Goal: Transaction & Acquisition: Book appointment/travel/reservation

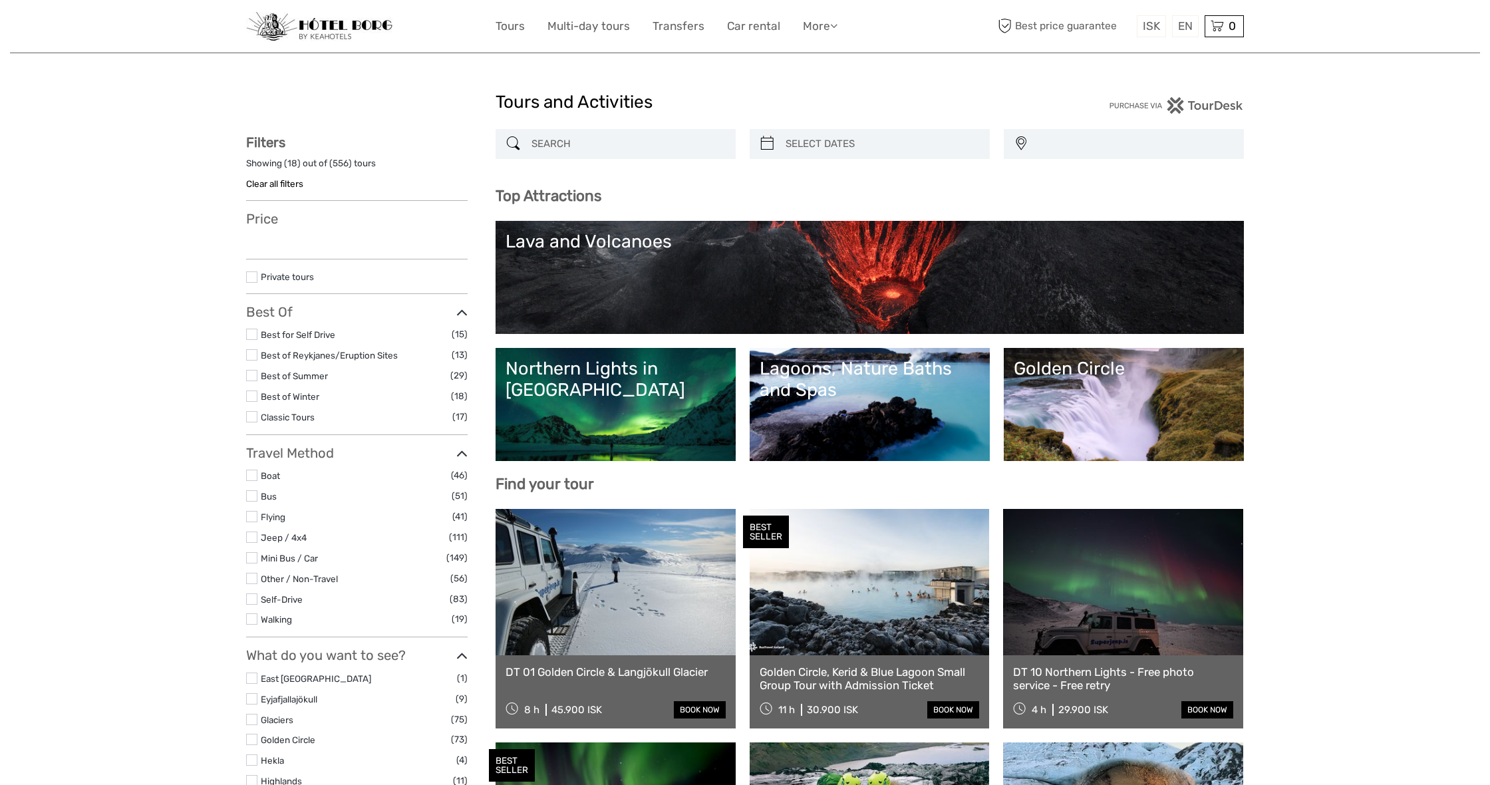
select select
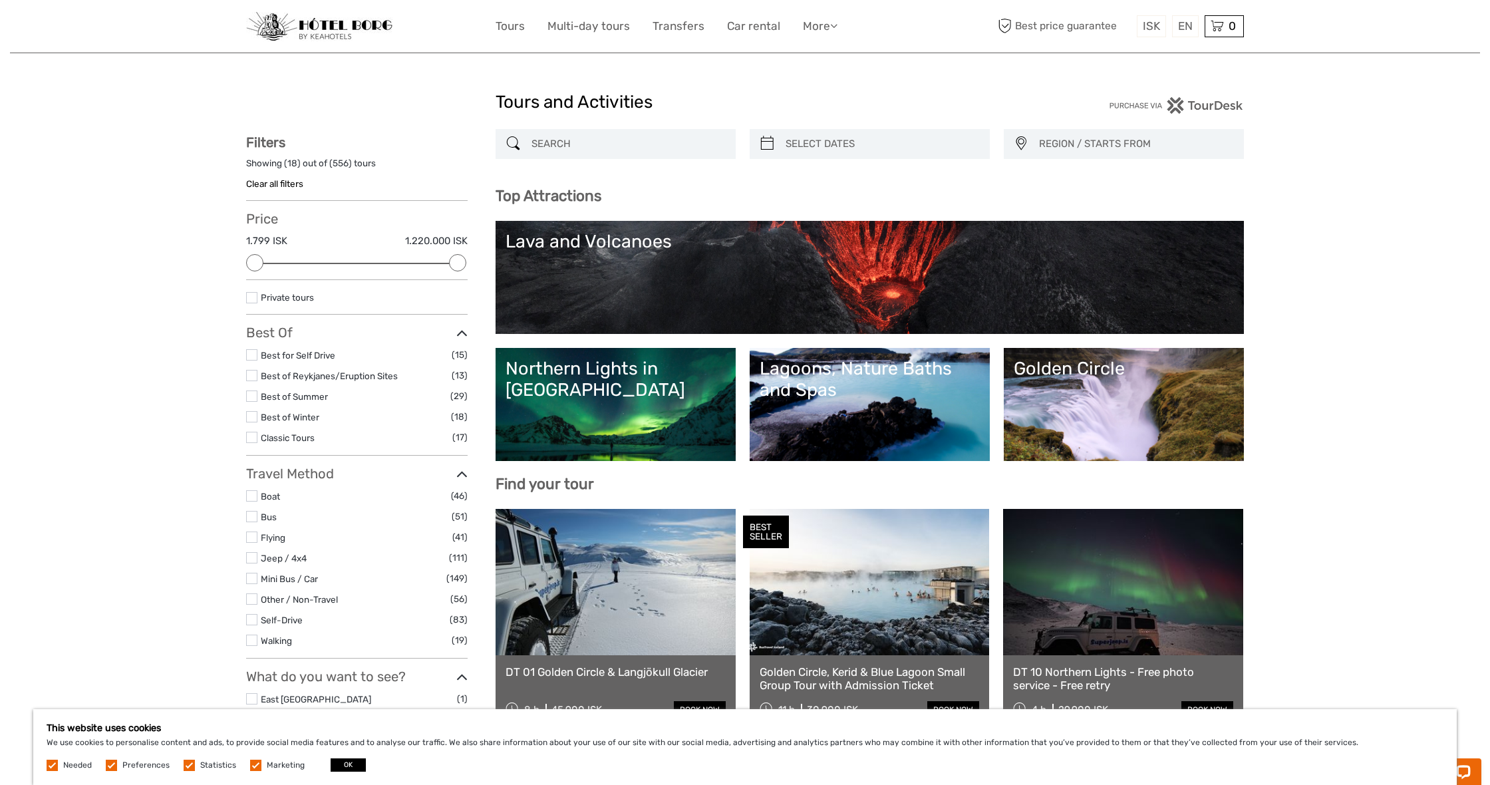
click at [613, 386] on link "Northern Lights in [GEOGRAPHIC_DATA]" at bounding box center [616, 404] width 220 height 93
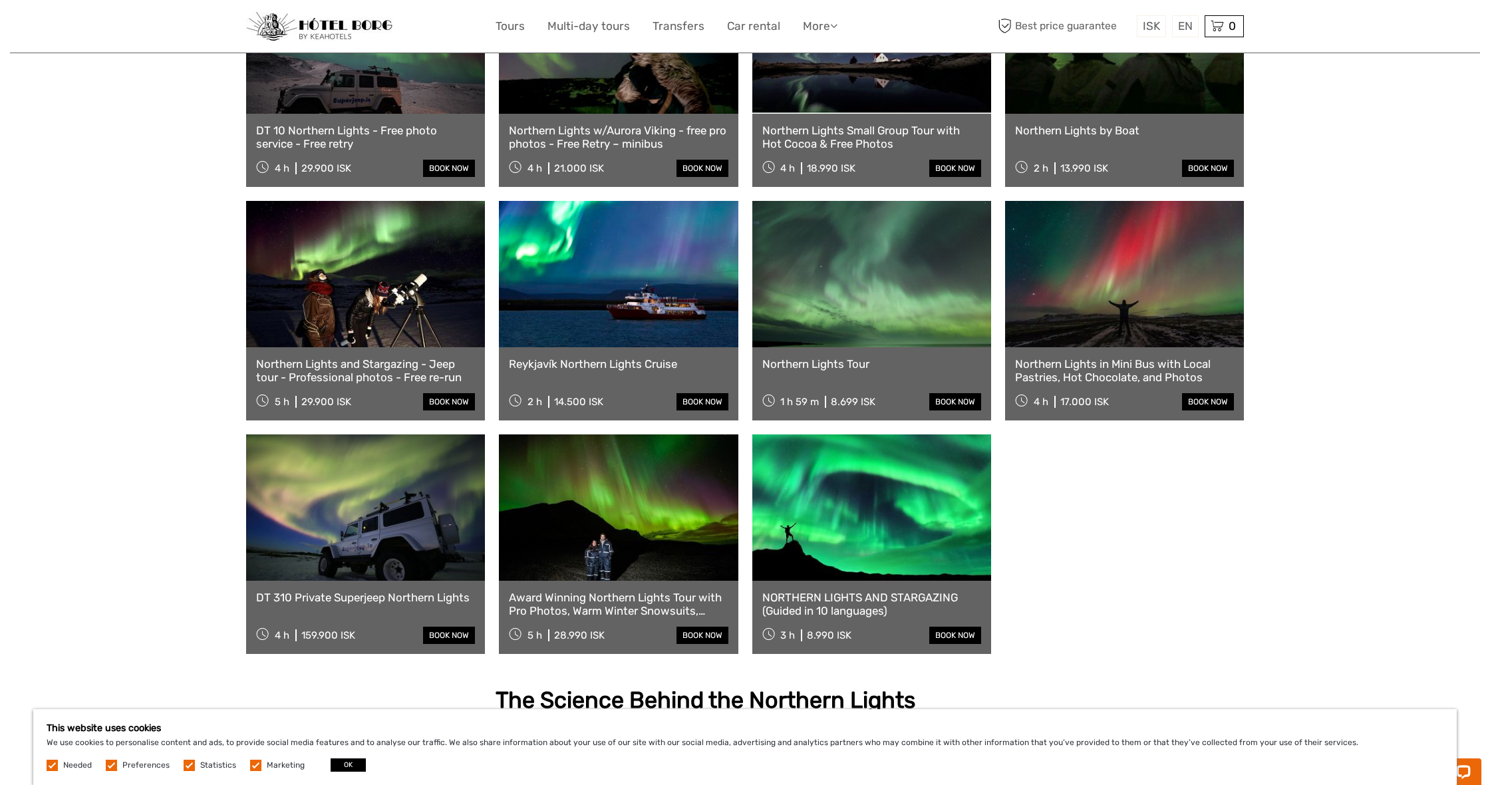
scroll to position [580, 0]
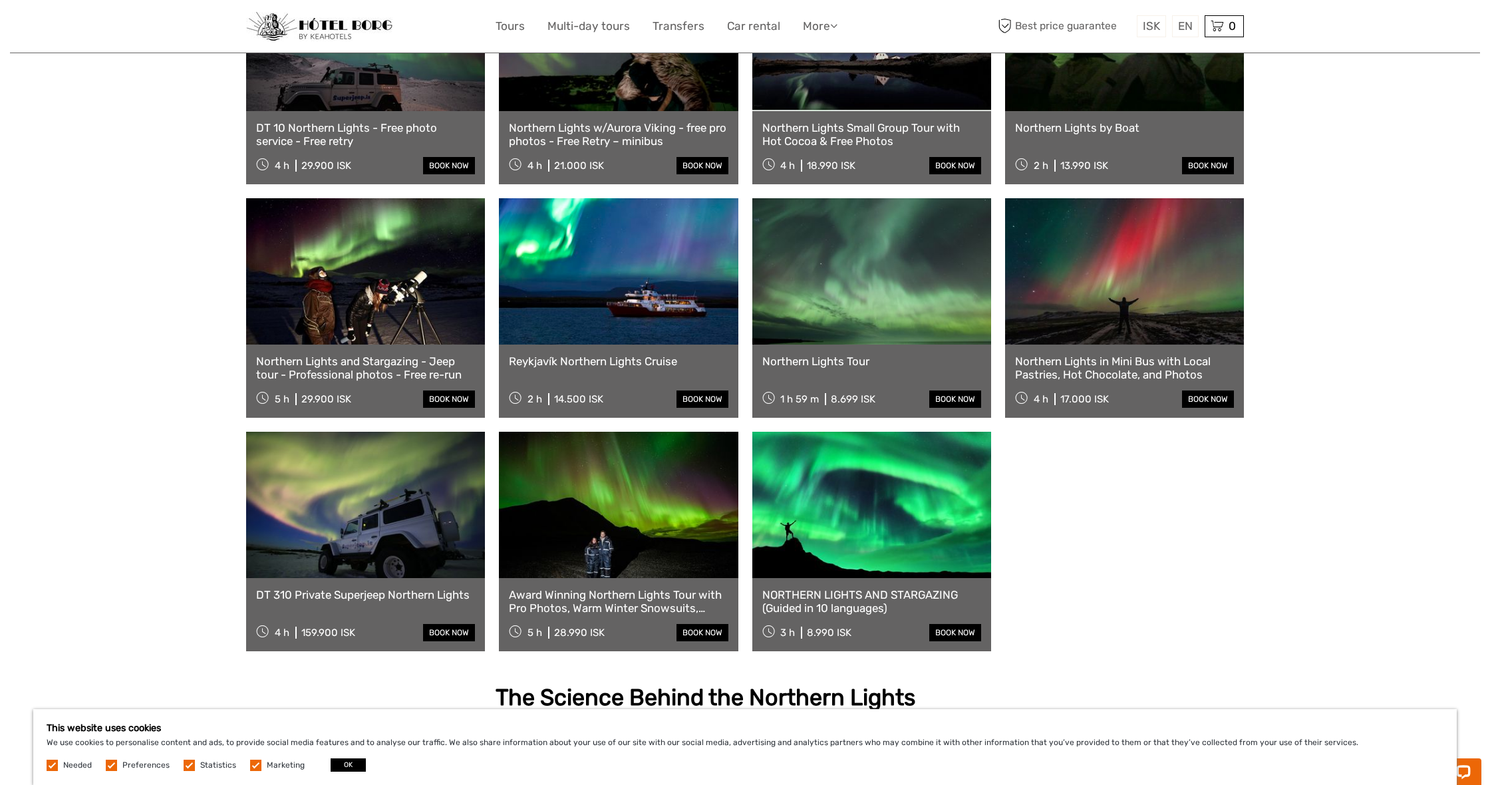
click at [854, 294] on link at bounding box center [871, 271] width 239 height 146
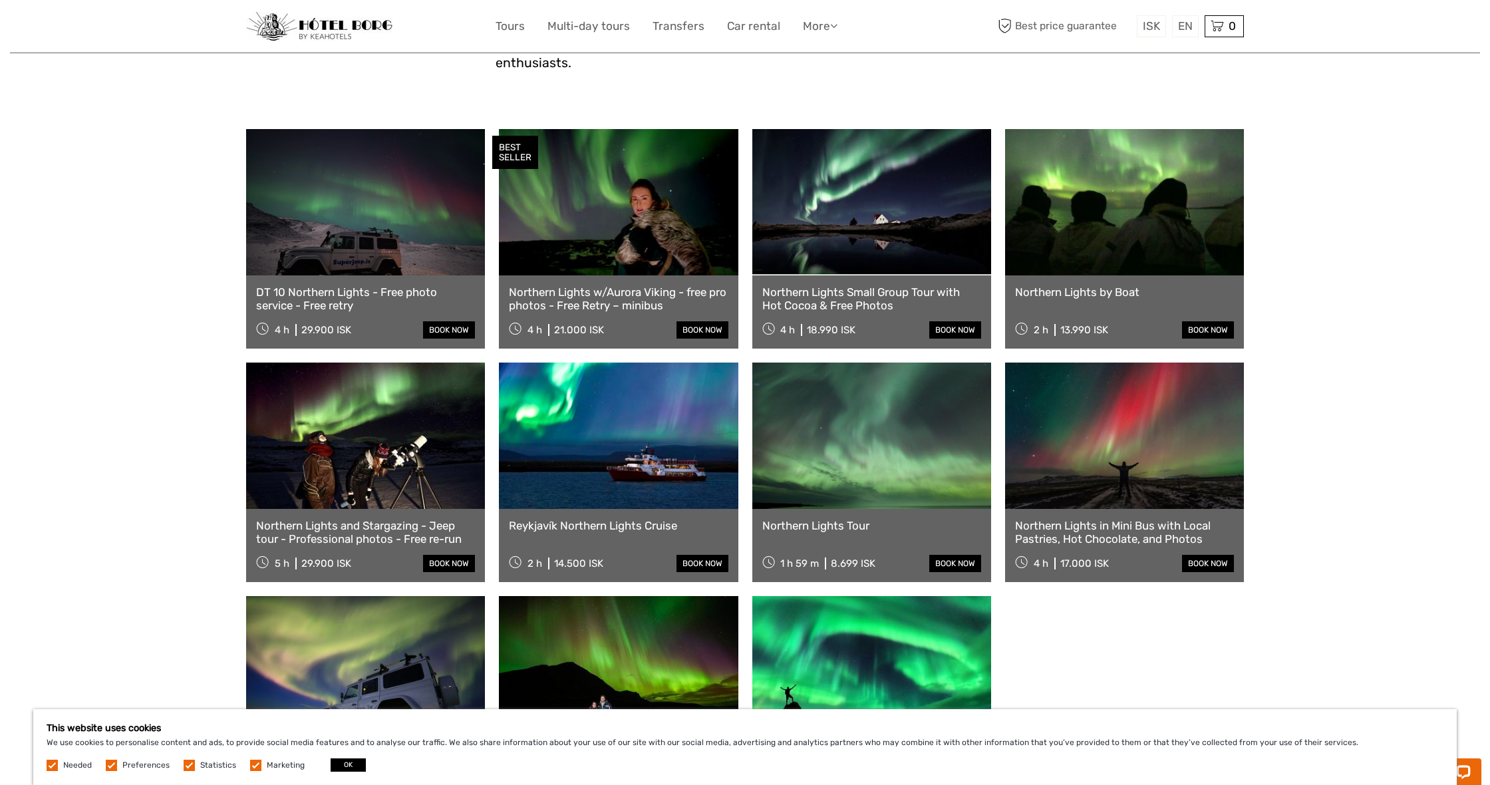
scroll to position [414, 0]
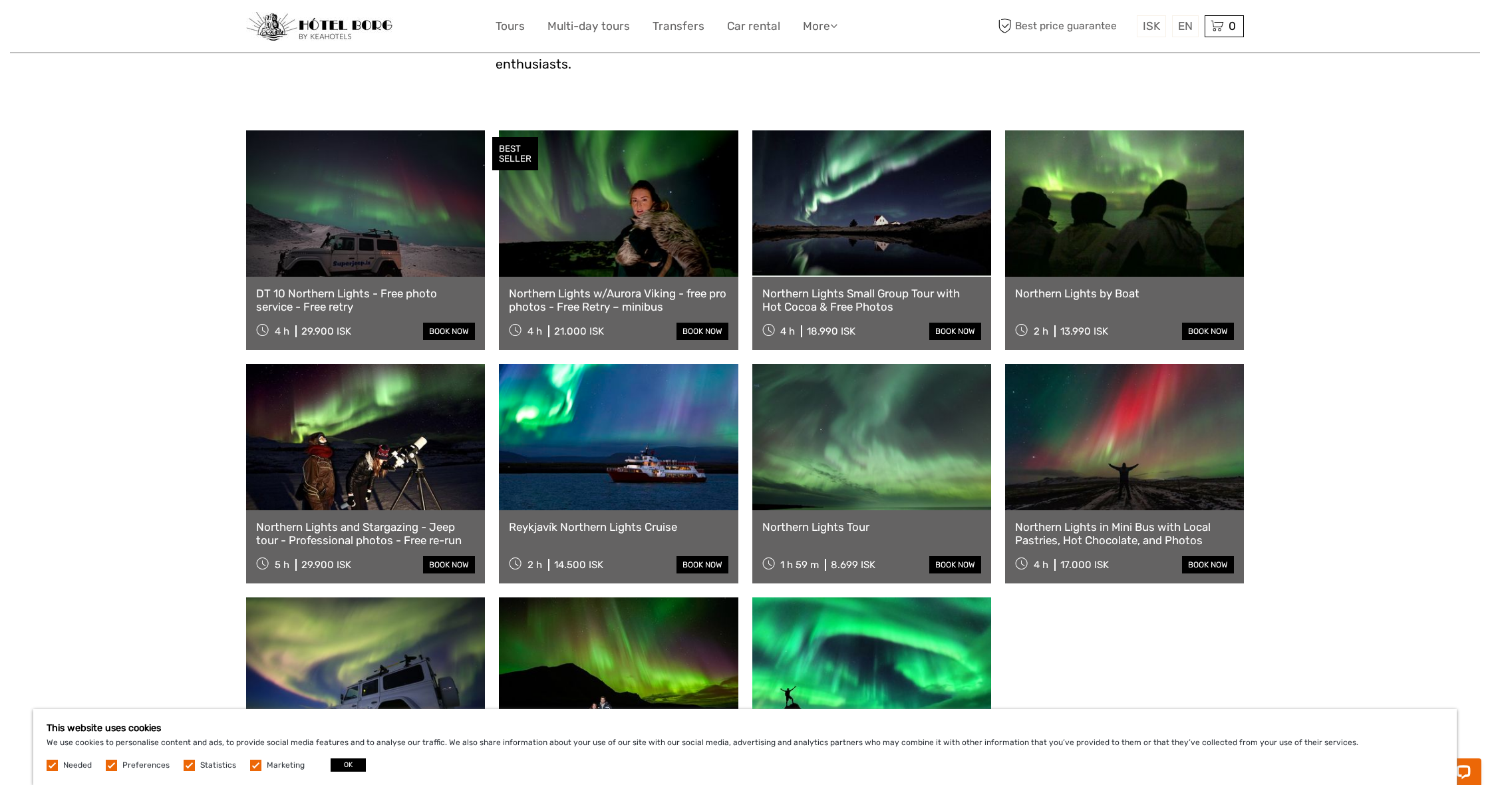
click at [611, 200] on link at bounding box center [618, 203] width 239 height 146
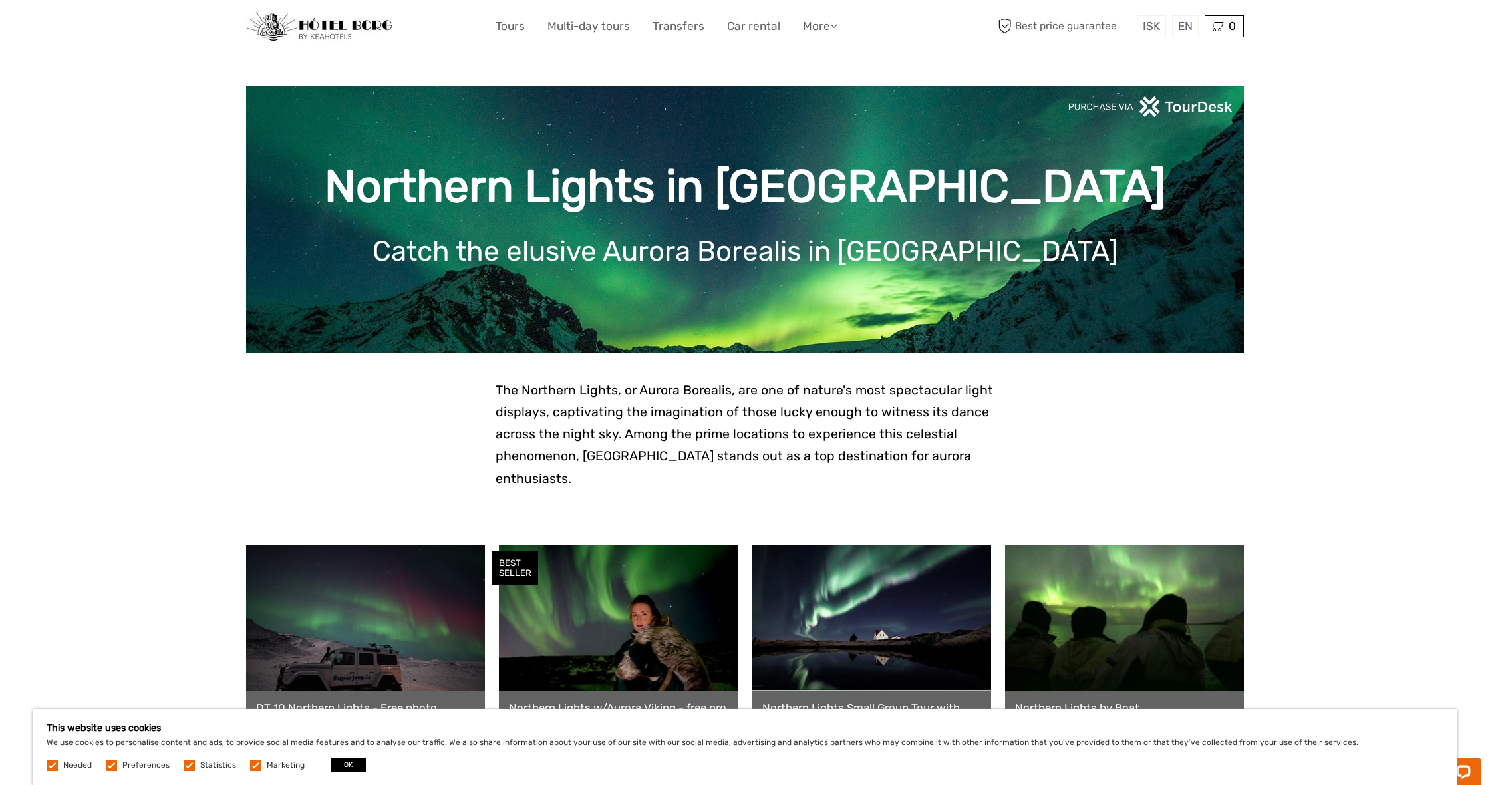
scroll to position [0, 0]
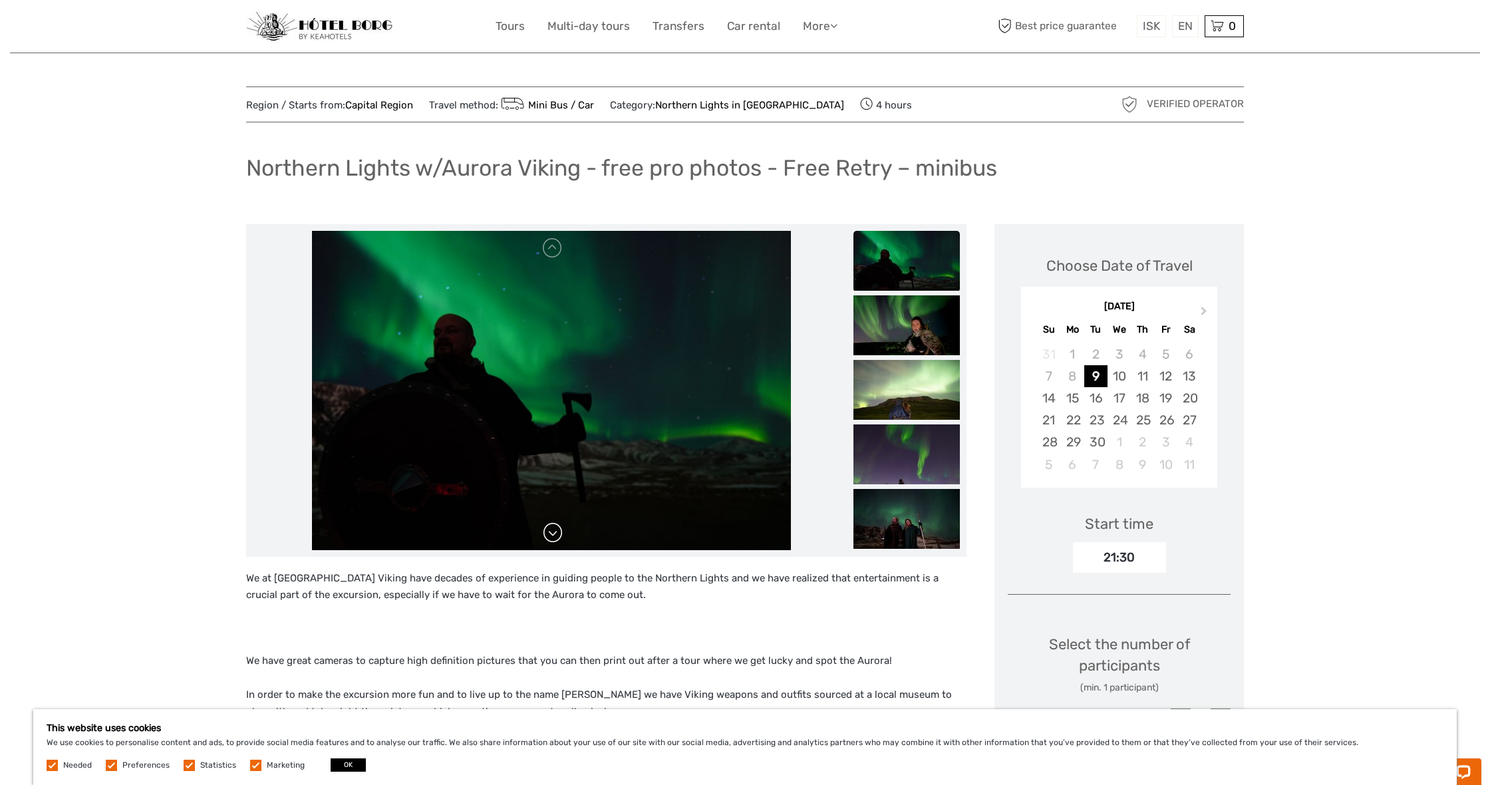
click at [557, 542] on link at bounding box center [552, 532] width 21 height 21
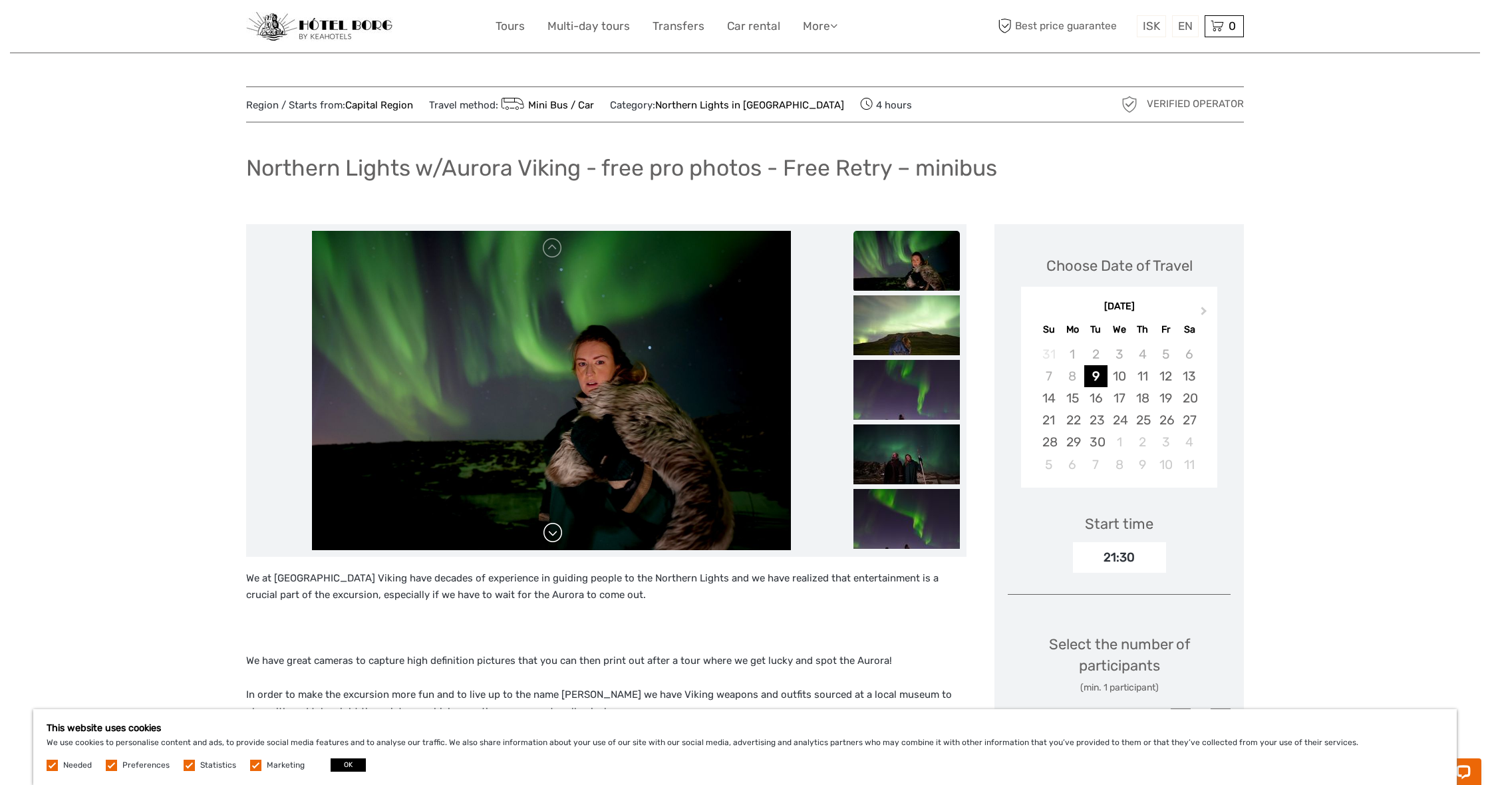
click at [557, 542] on link at bounding box center [552, 532] width 21 height 21
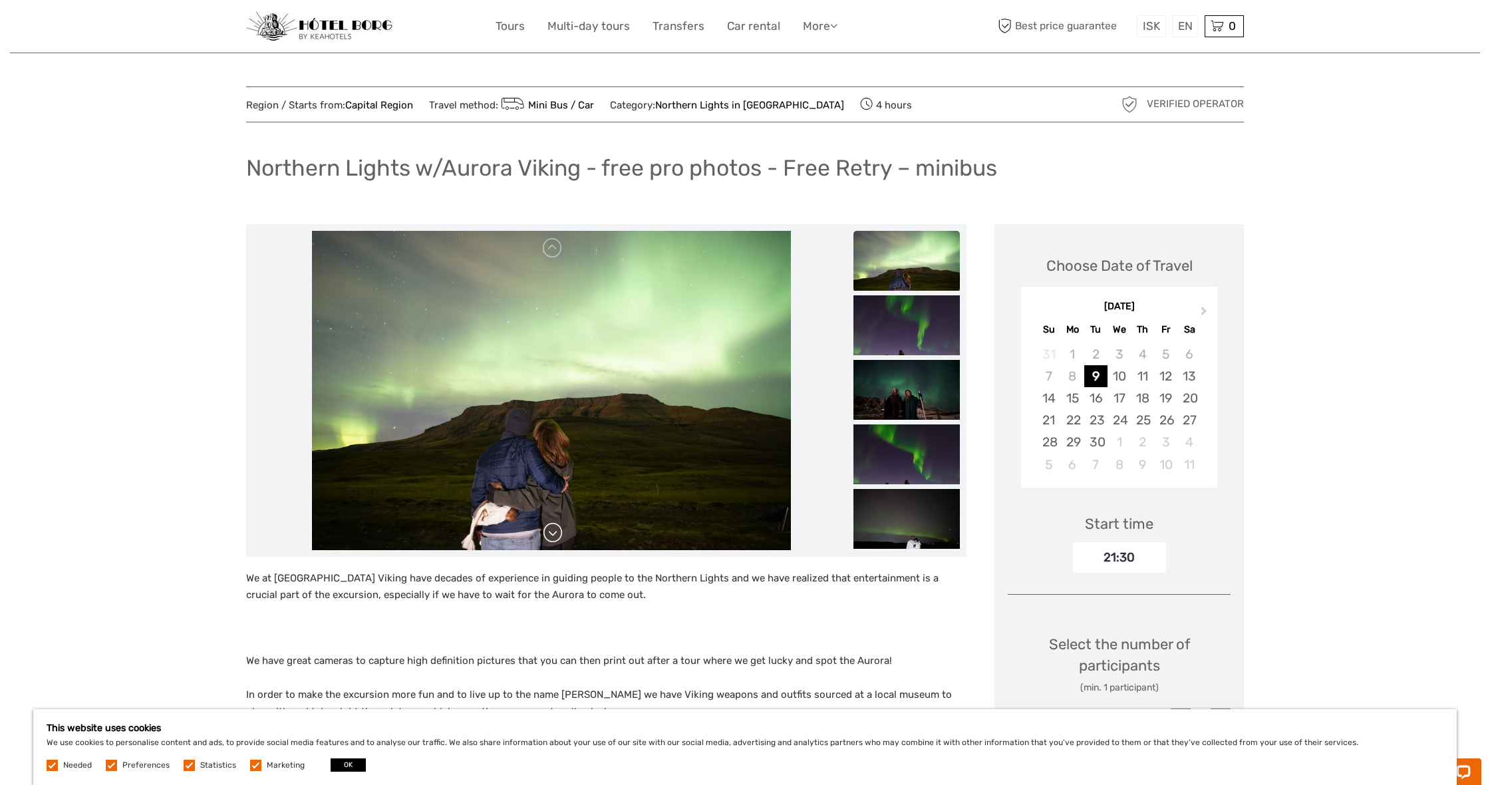
click at [557, 542] on link at bounding box center [552, 532] width 21 height 21
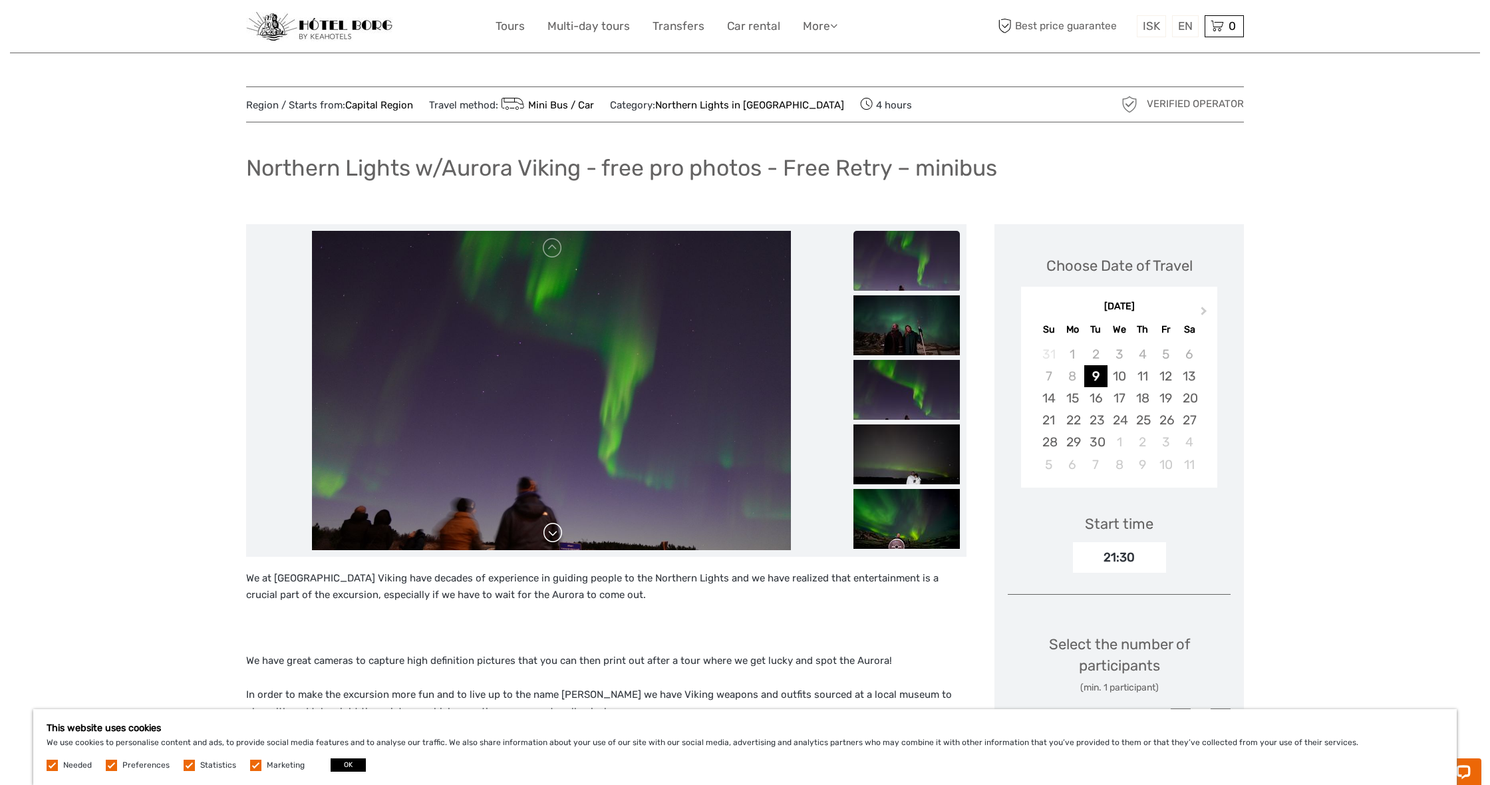
click at [557, 542] on link at bounding box center [552, 532] width 21 height 21
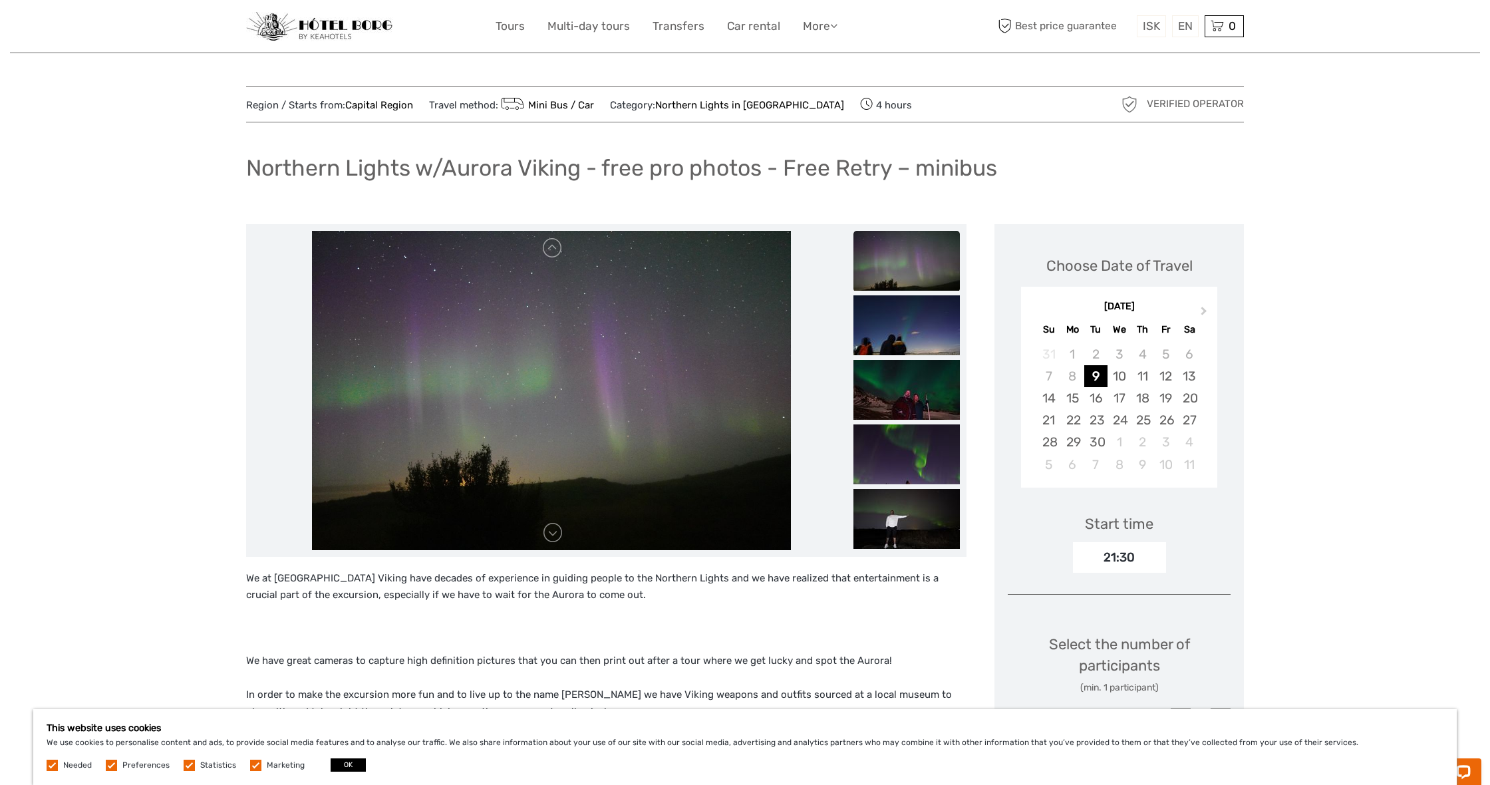
scroll to position [4, 0]
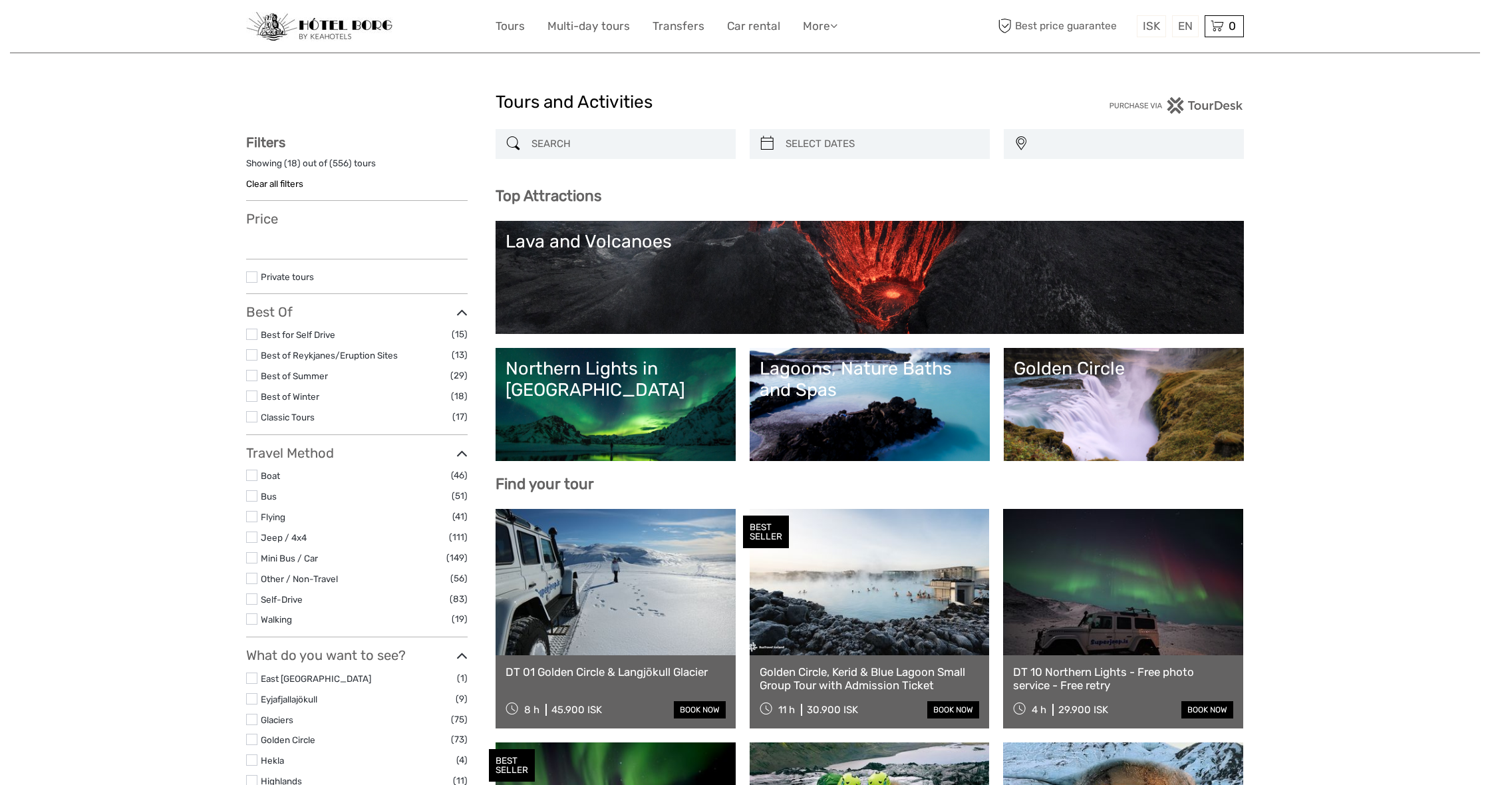
select select
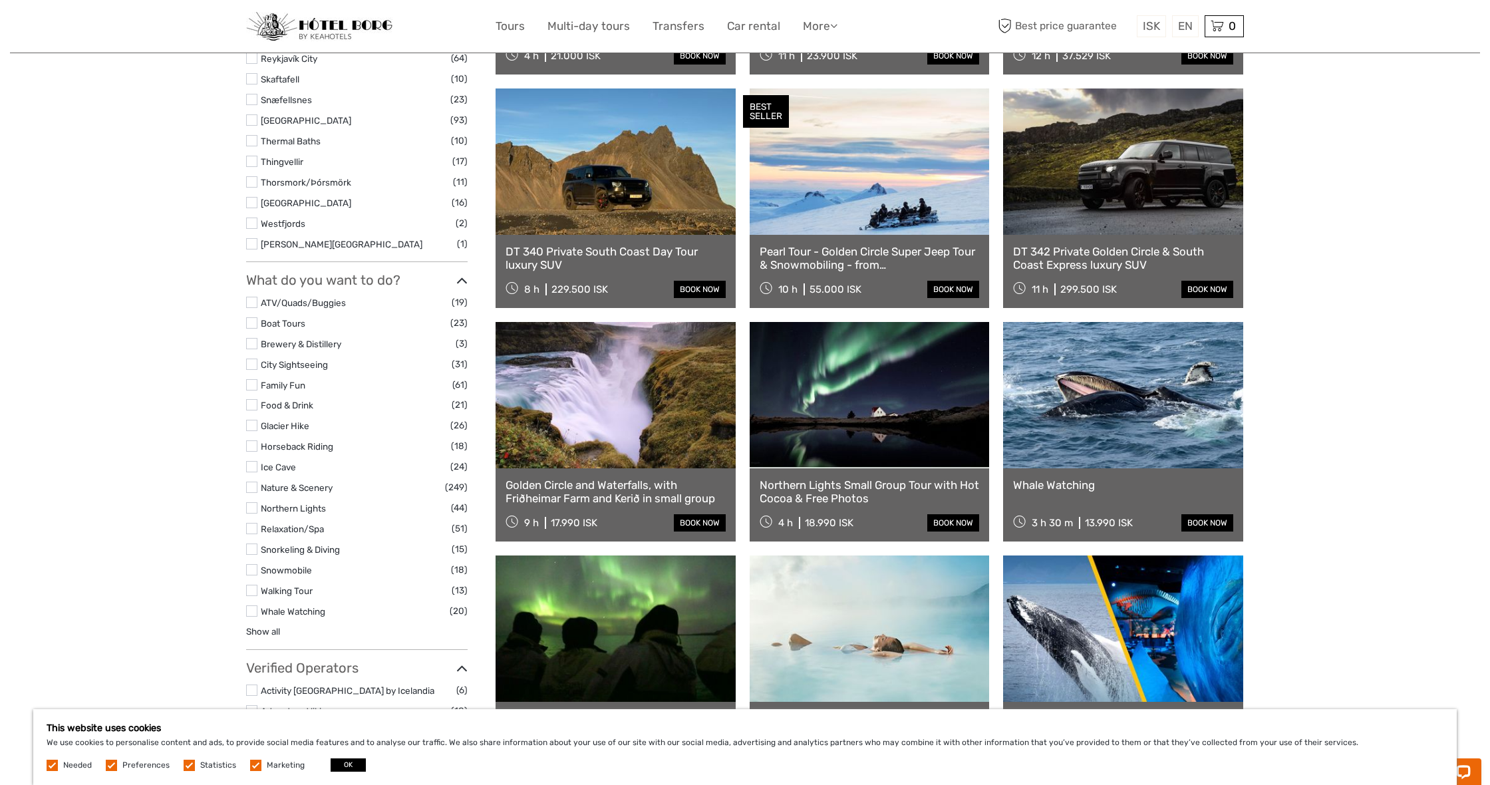
scroll to position [756, 0]
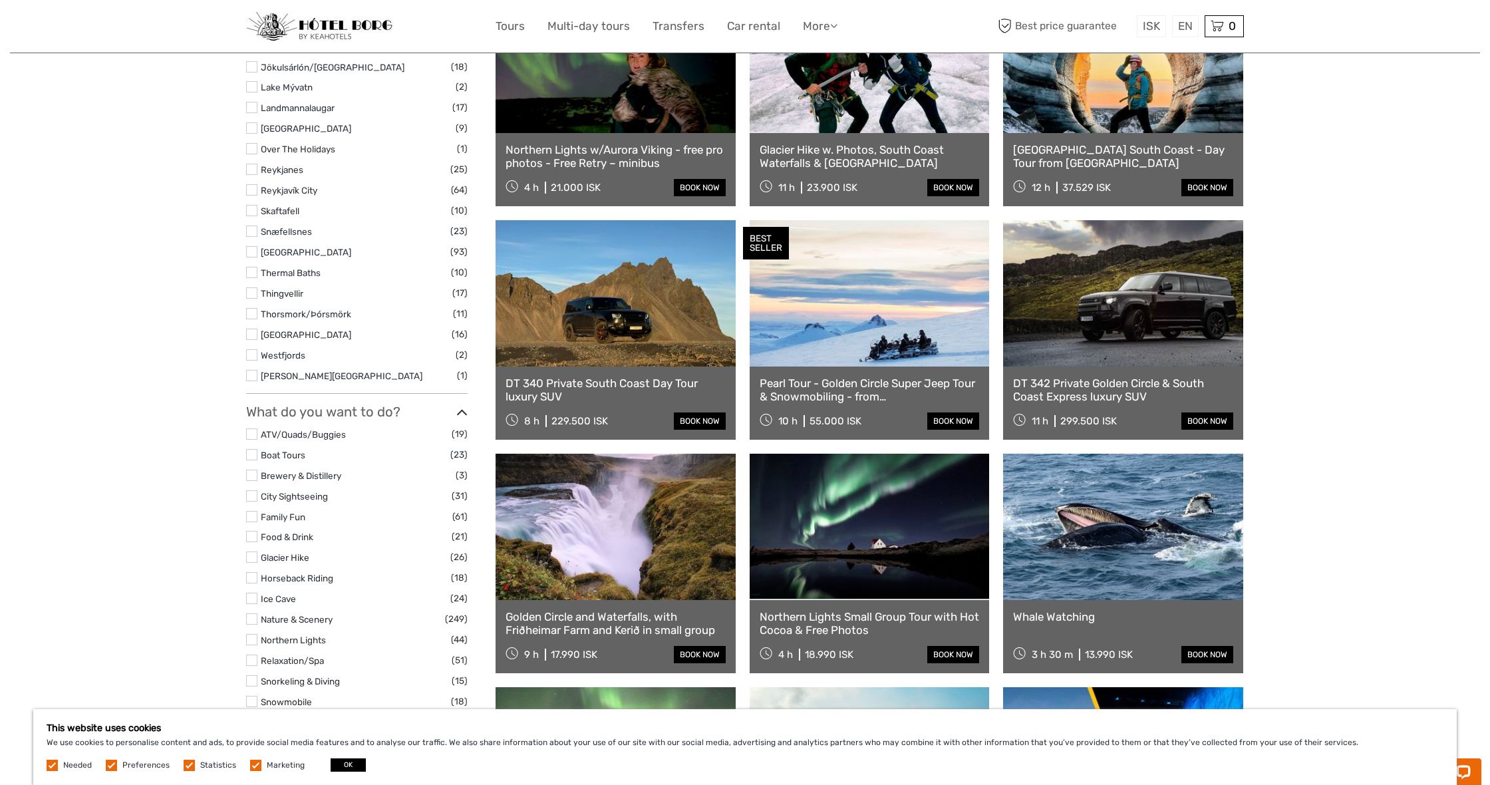
click at [345, 766] on button "OK" at bounding box center [348, 764] width 35 height 13
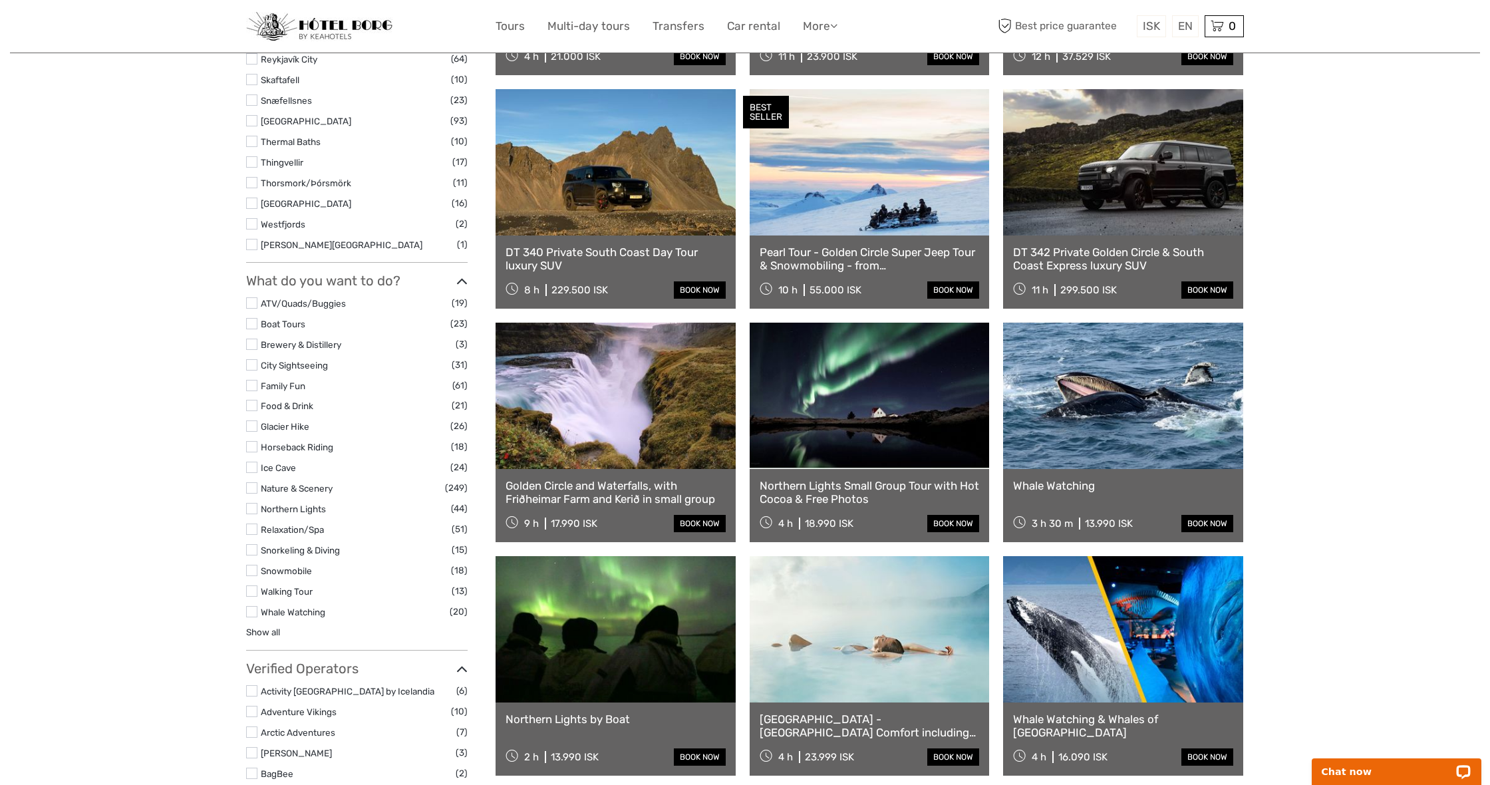
scroll to position [895, 0]
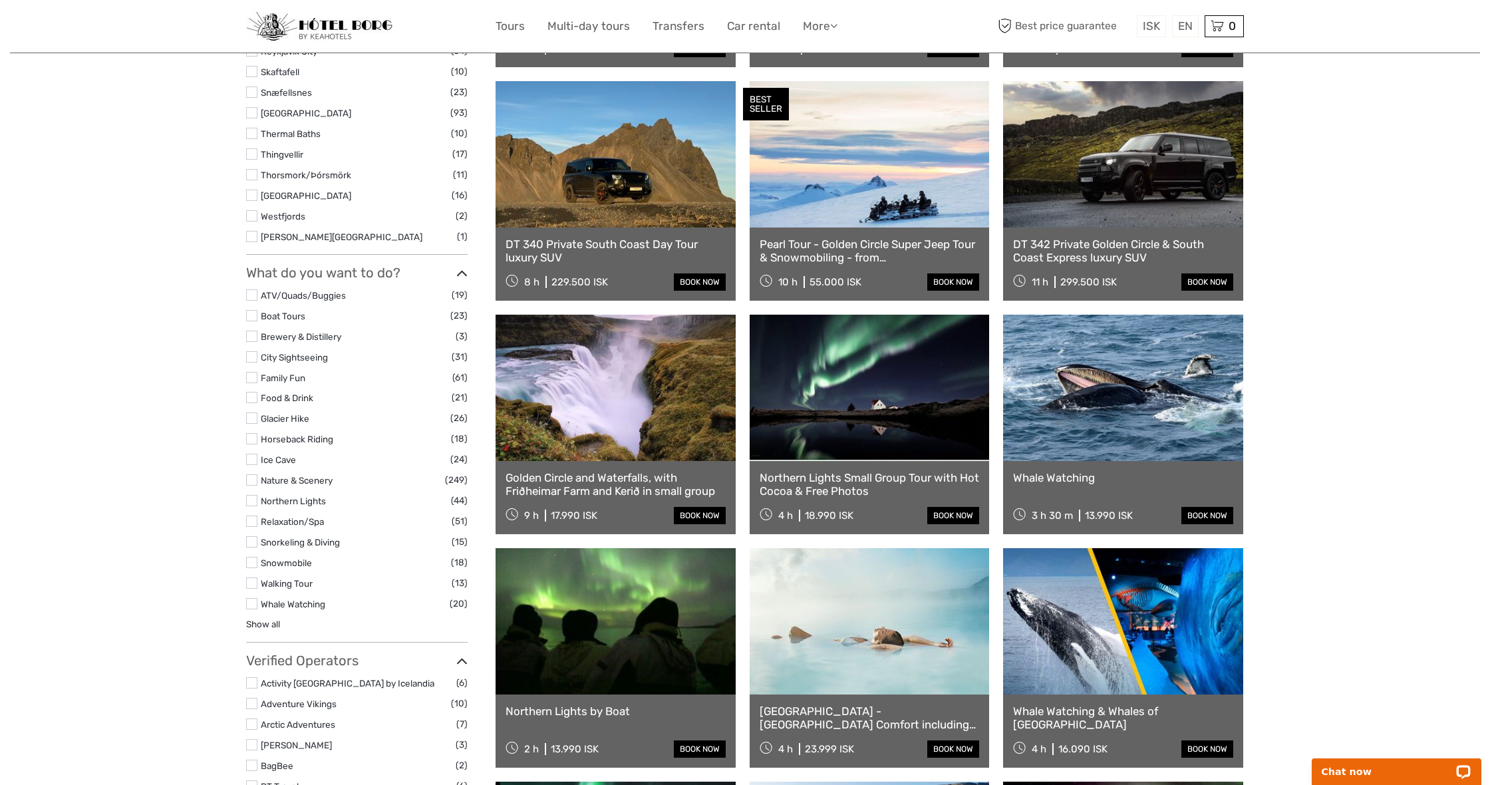
click at [253, 495] on label at bounding box center [251, 500] width 11 height 11
click at [0, 0] on input "checkbox" at bounding box center [0, 0] width 0 height 0
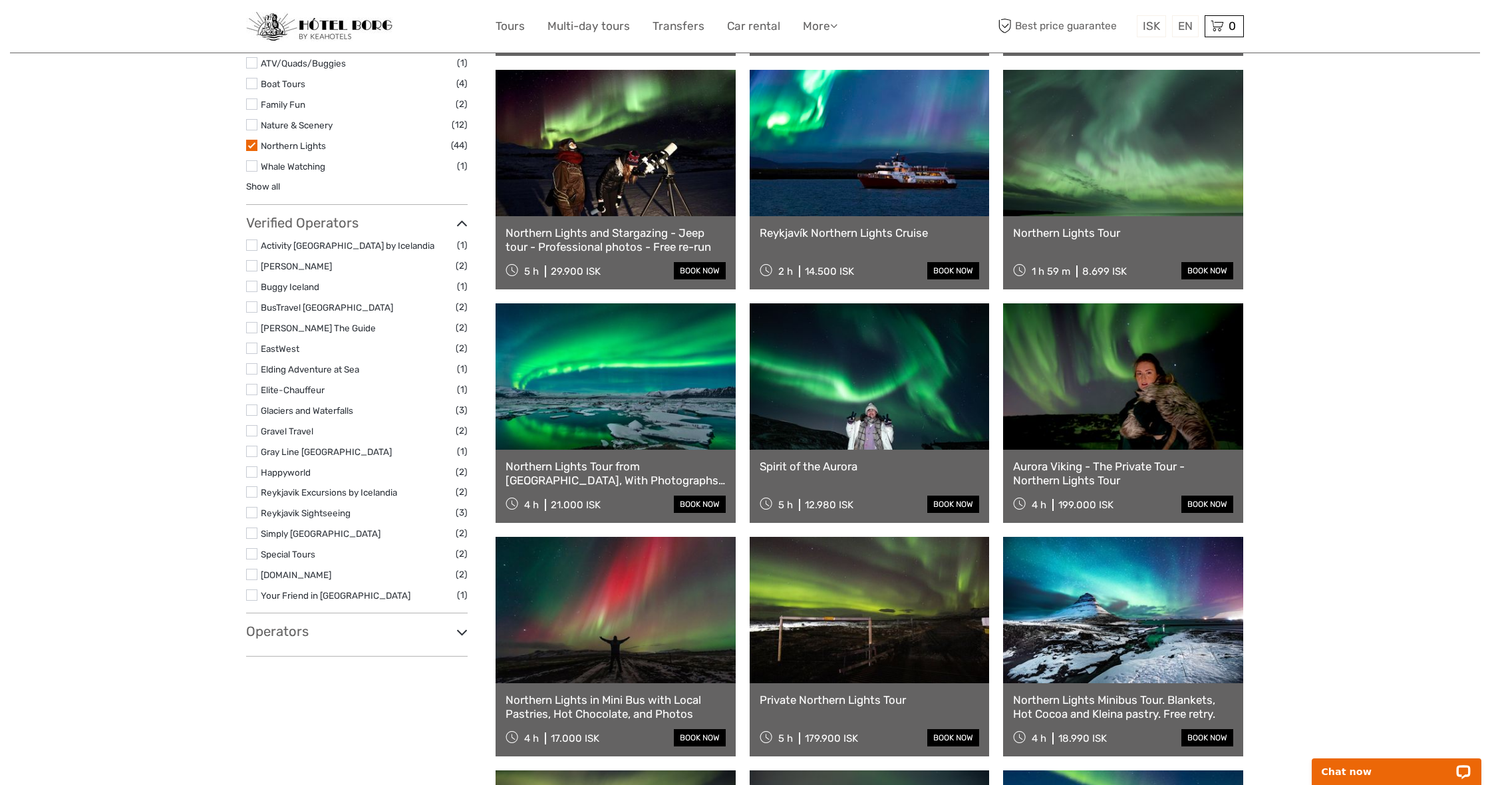
scroll to position [1052, 0]
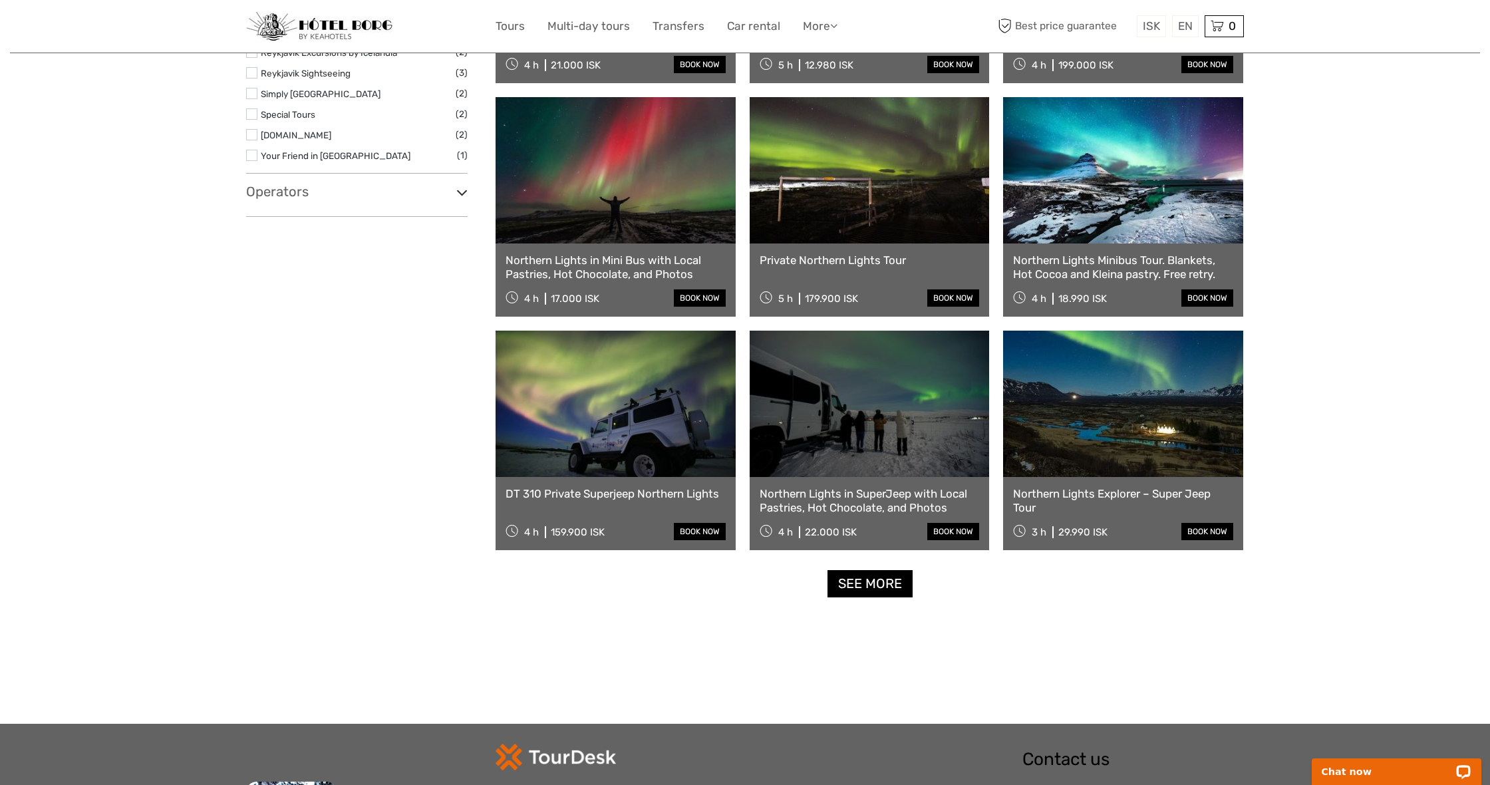
click at [869, 595] on link "See more" at bounding box center [870, 583] width 85 height 27
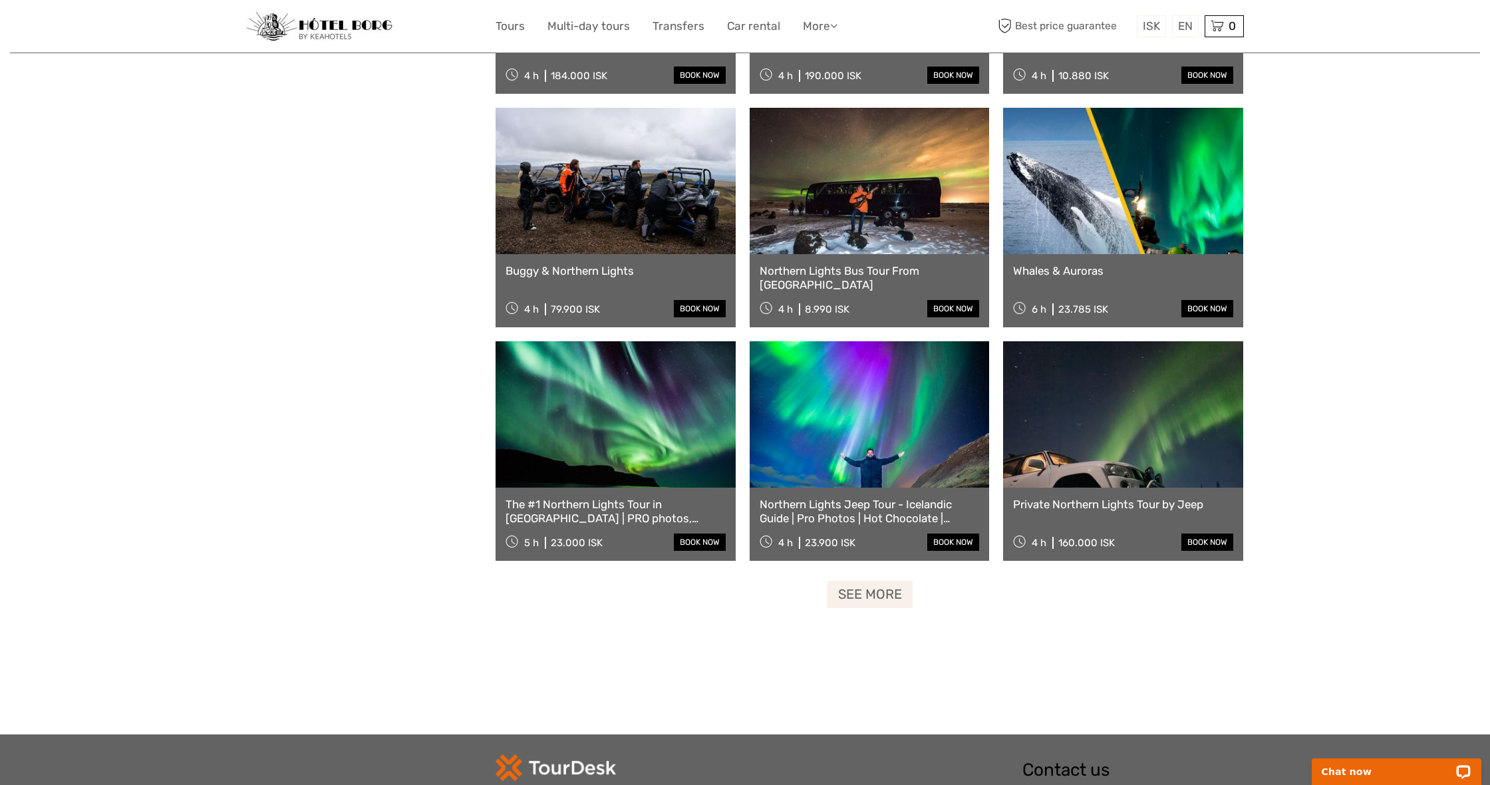
scroll to position [2443, 0]
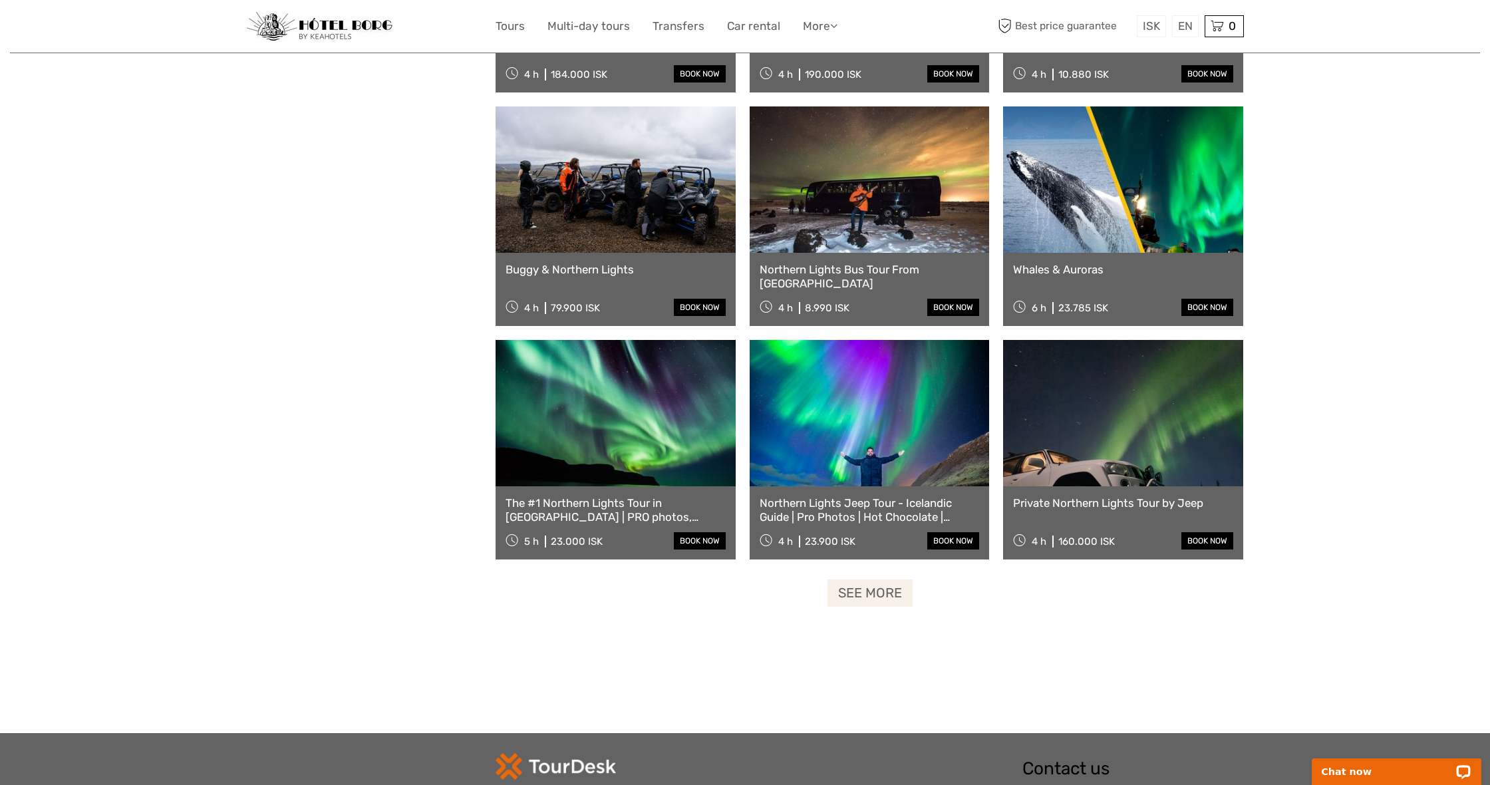
click at [868, 599] on link "See more" at bounding box center [870, 592] width 85 height 27
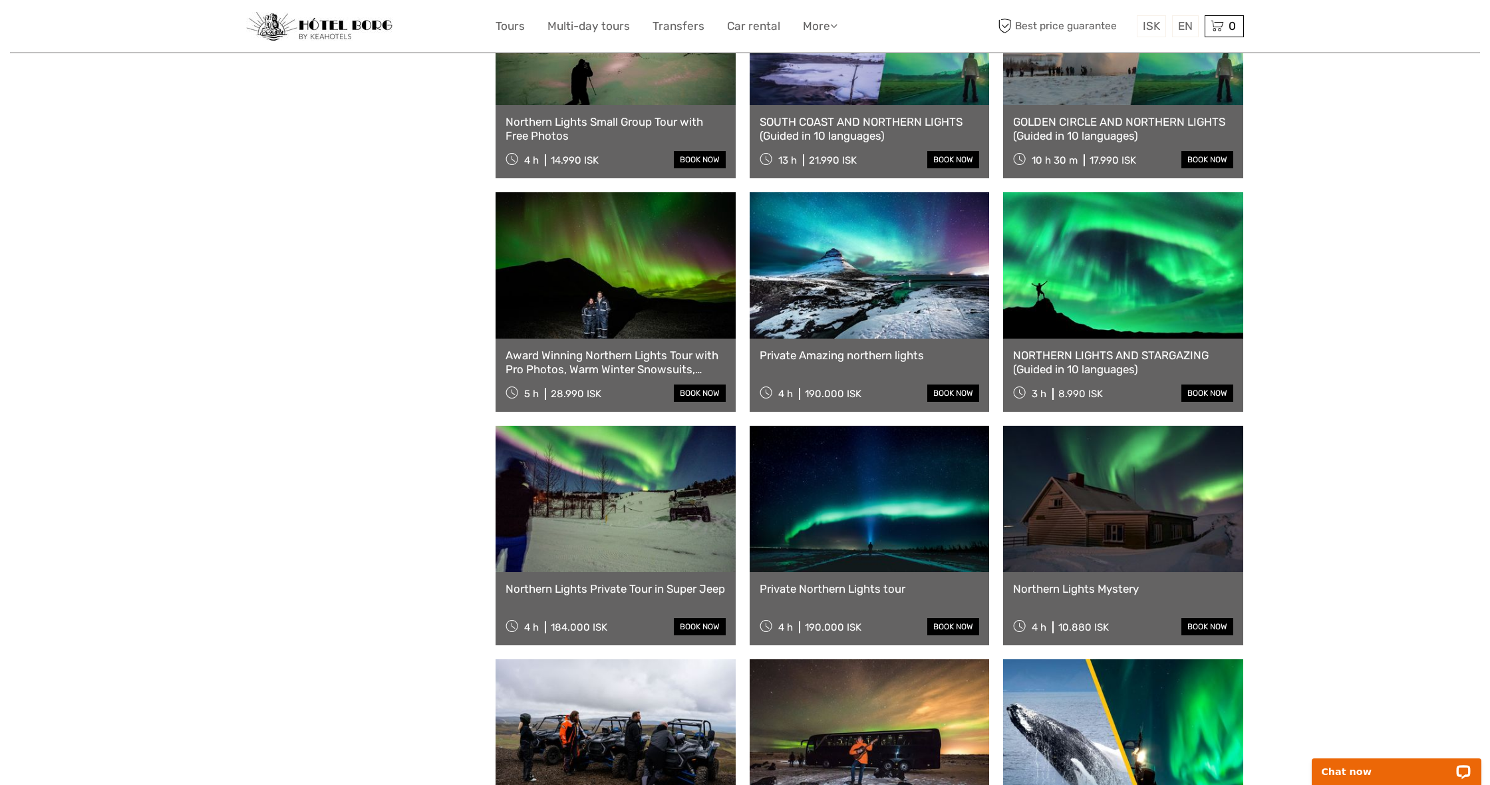
scroll to position [1893, 0]
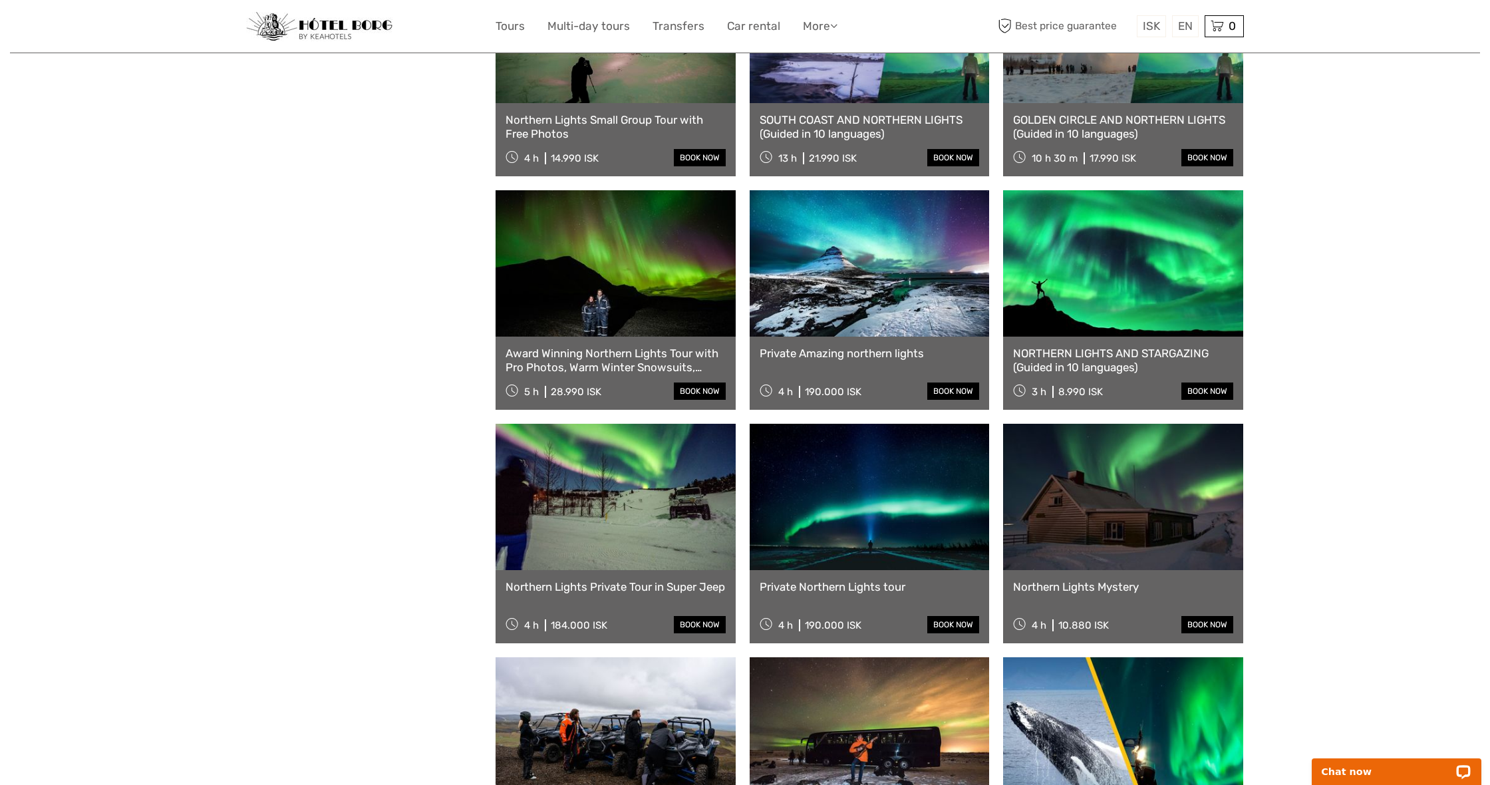
click at [1077, 545] on link at bounding box center [1123, 497] width 240 height 146
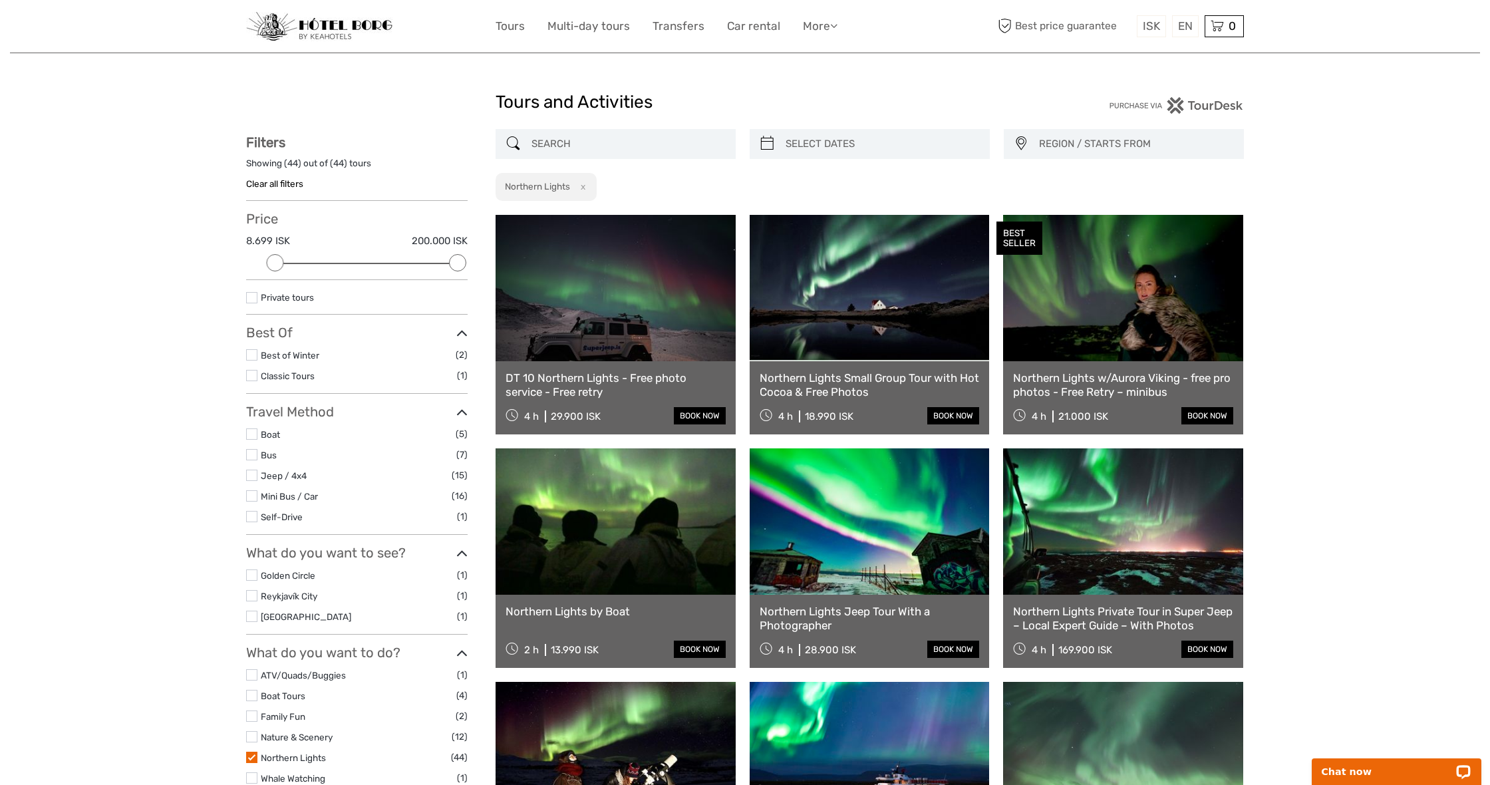
scroll to position [0, 0]
click at [587, 24] on link "Multi-day tours" at bounding box center [588, 26] width 82 height 19
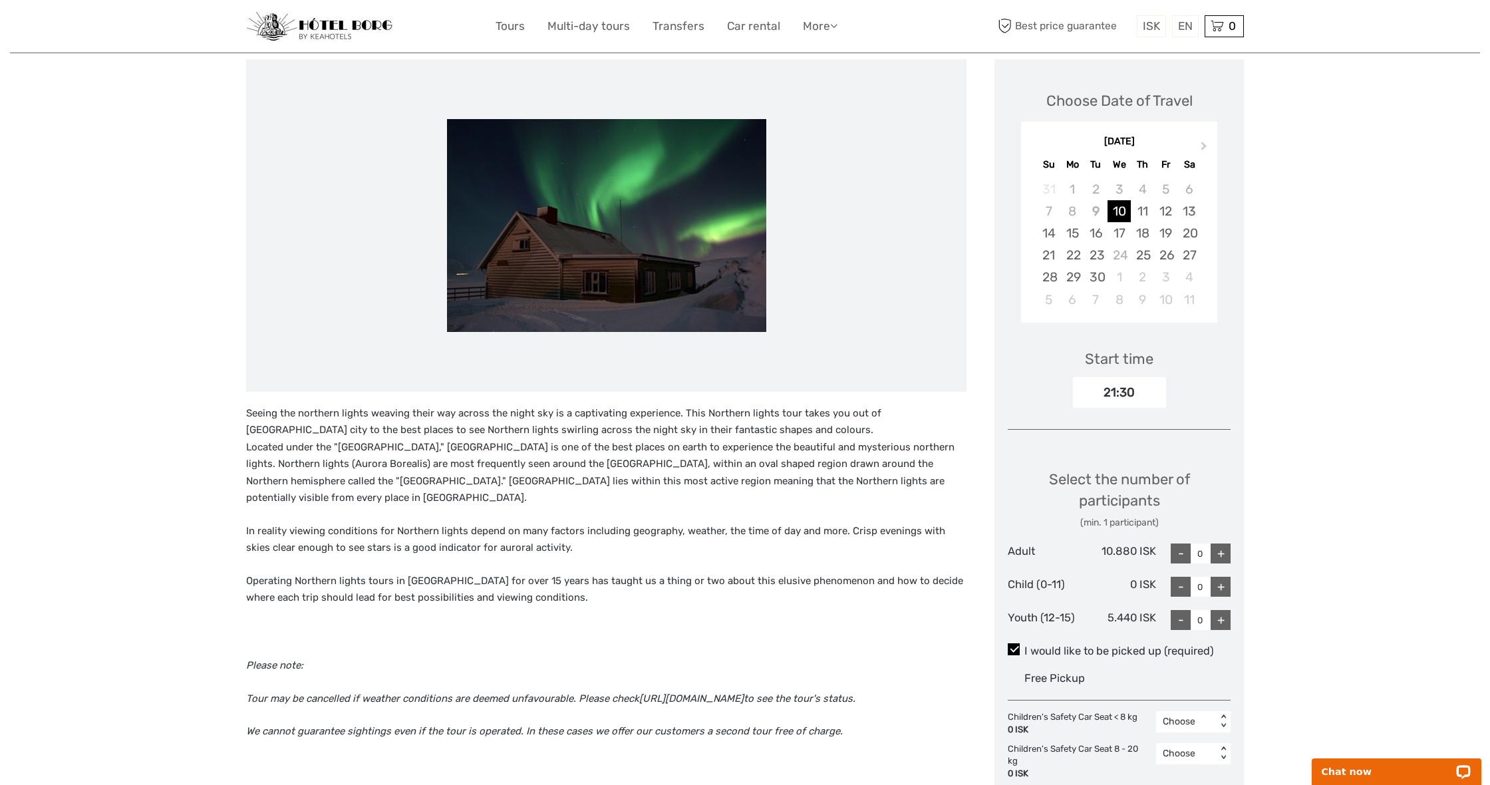
scroll to position [157, 0]
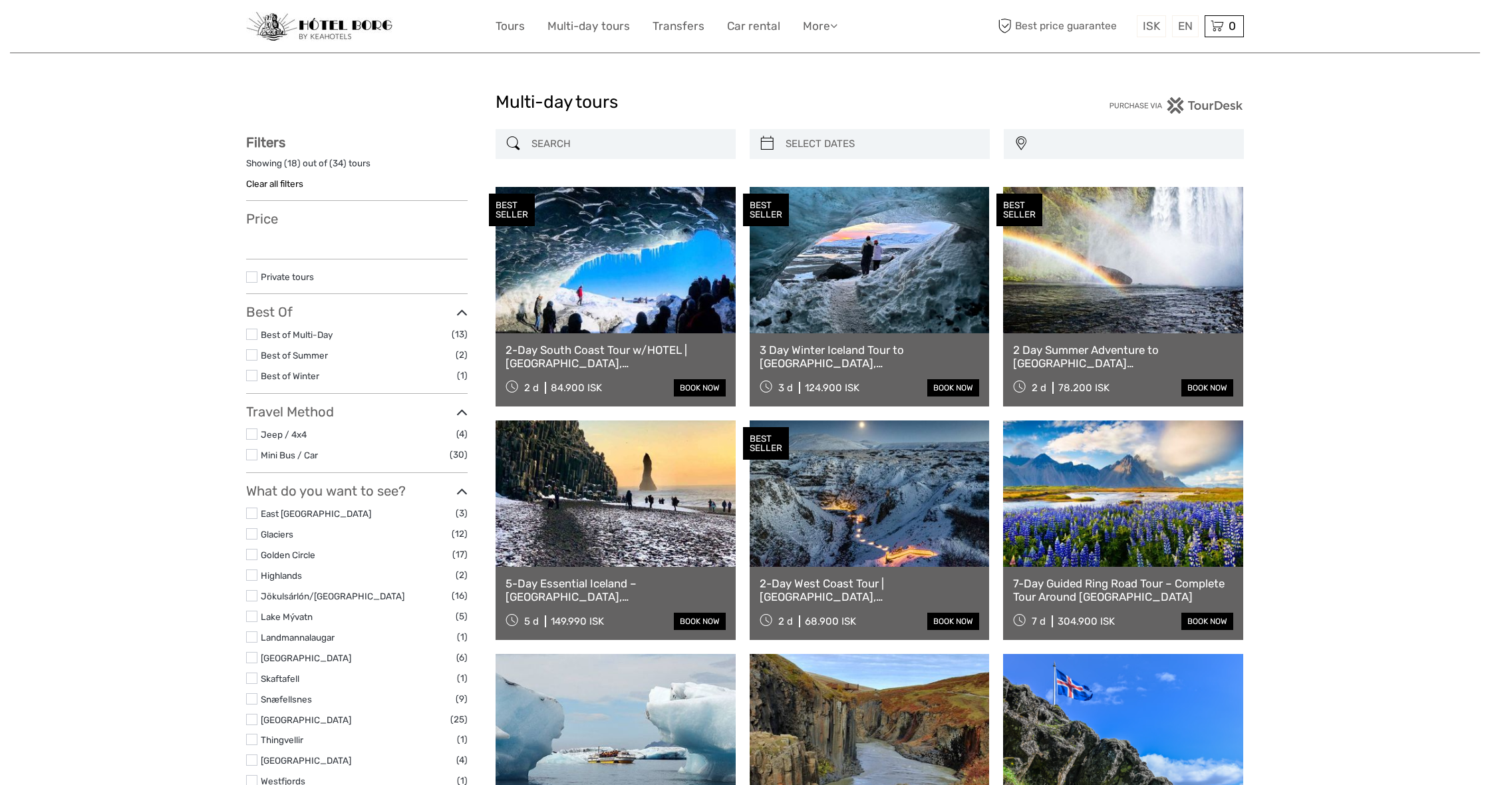
select select
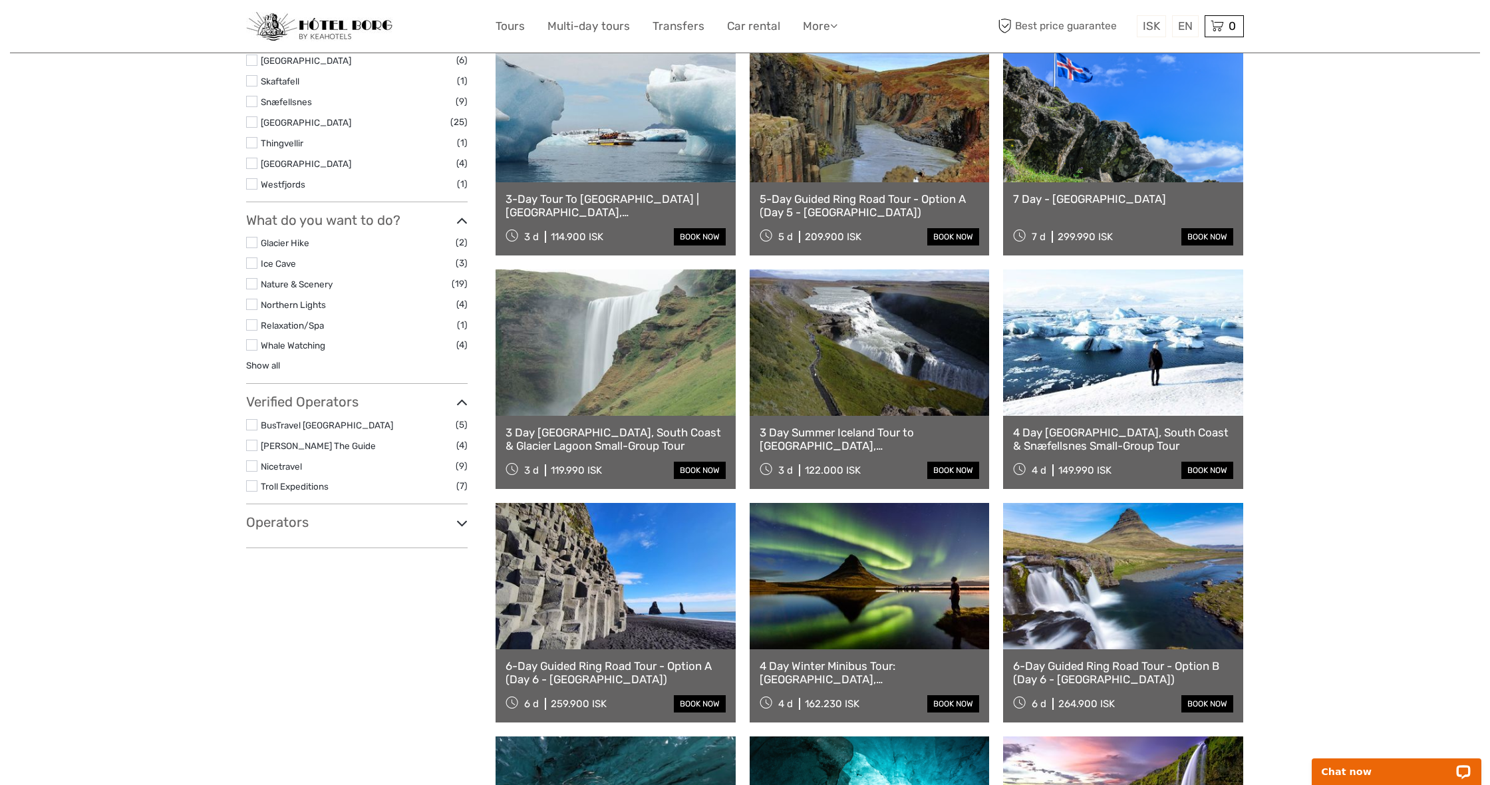
scroll to position [611, 0]
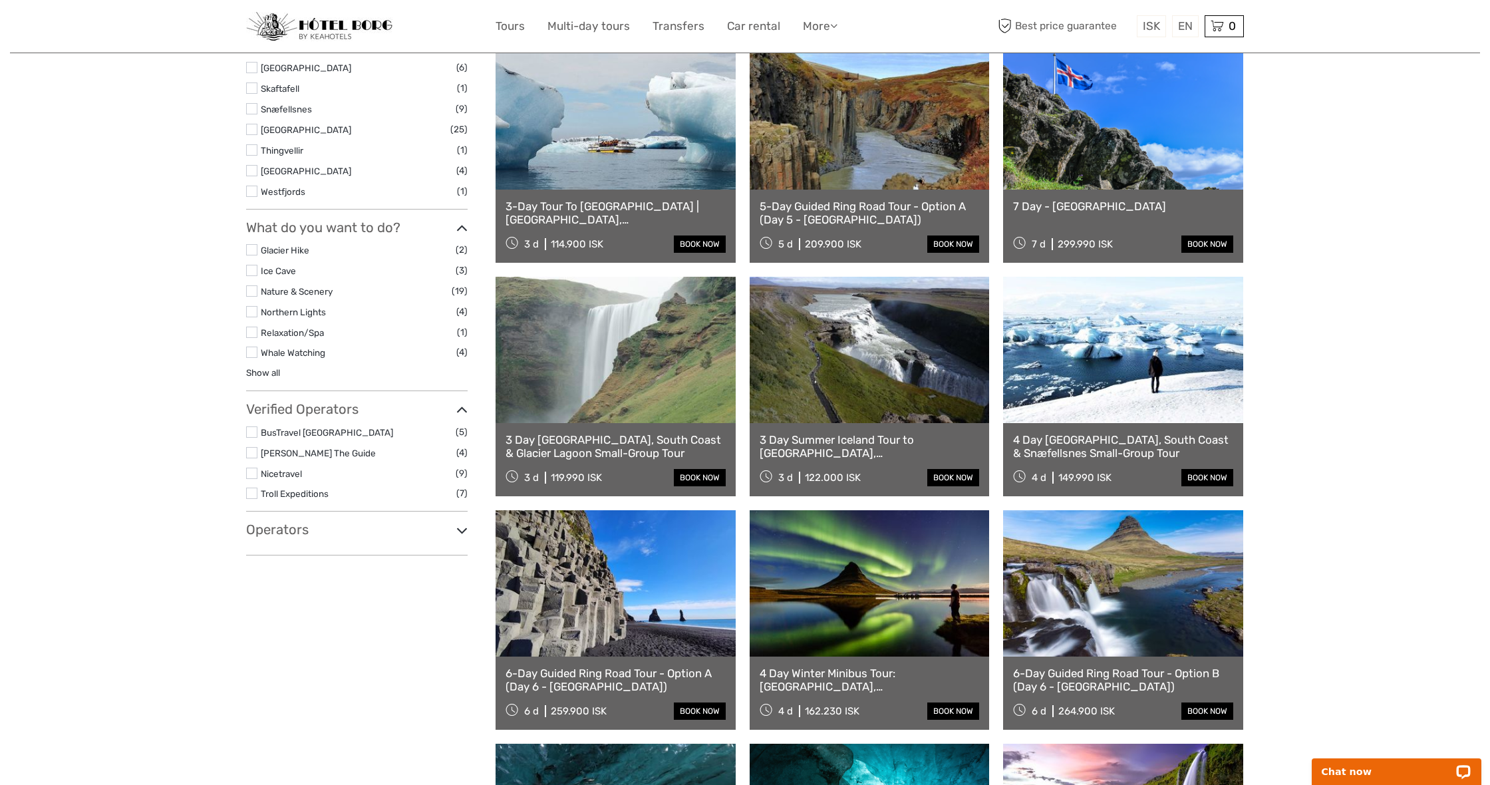
click at [254, 306] on label at bounding box center [251, 311] width 11 height 11
click at [0, 0] on input "checkbox" at bounding box center [0, 0] width 0 height 0
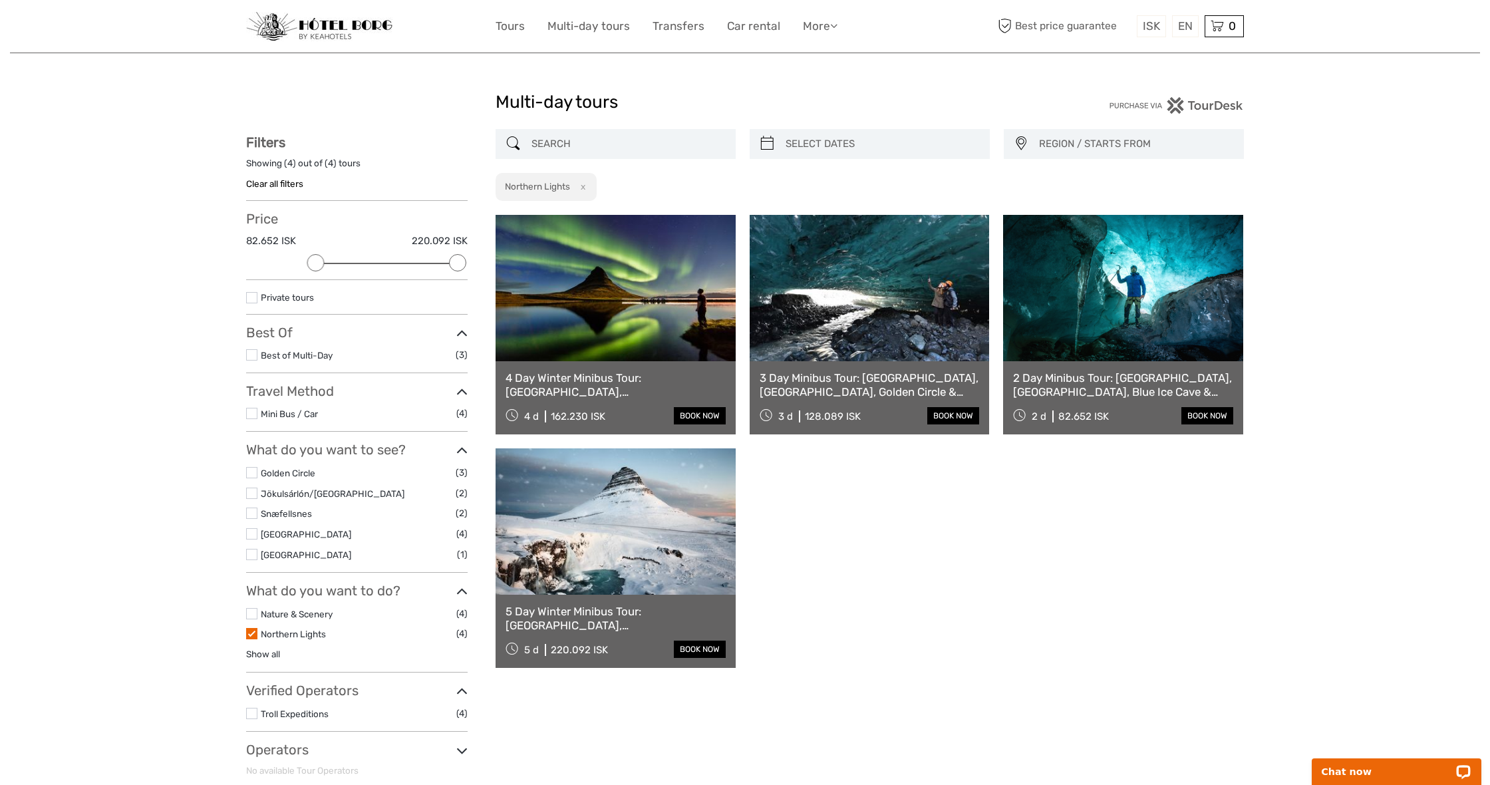
click at [322, 29] on img at bounding box center [319, 26] width 146 height 29
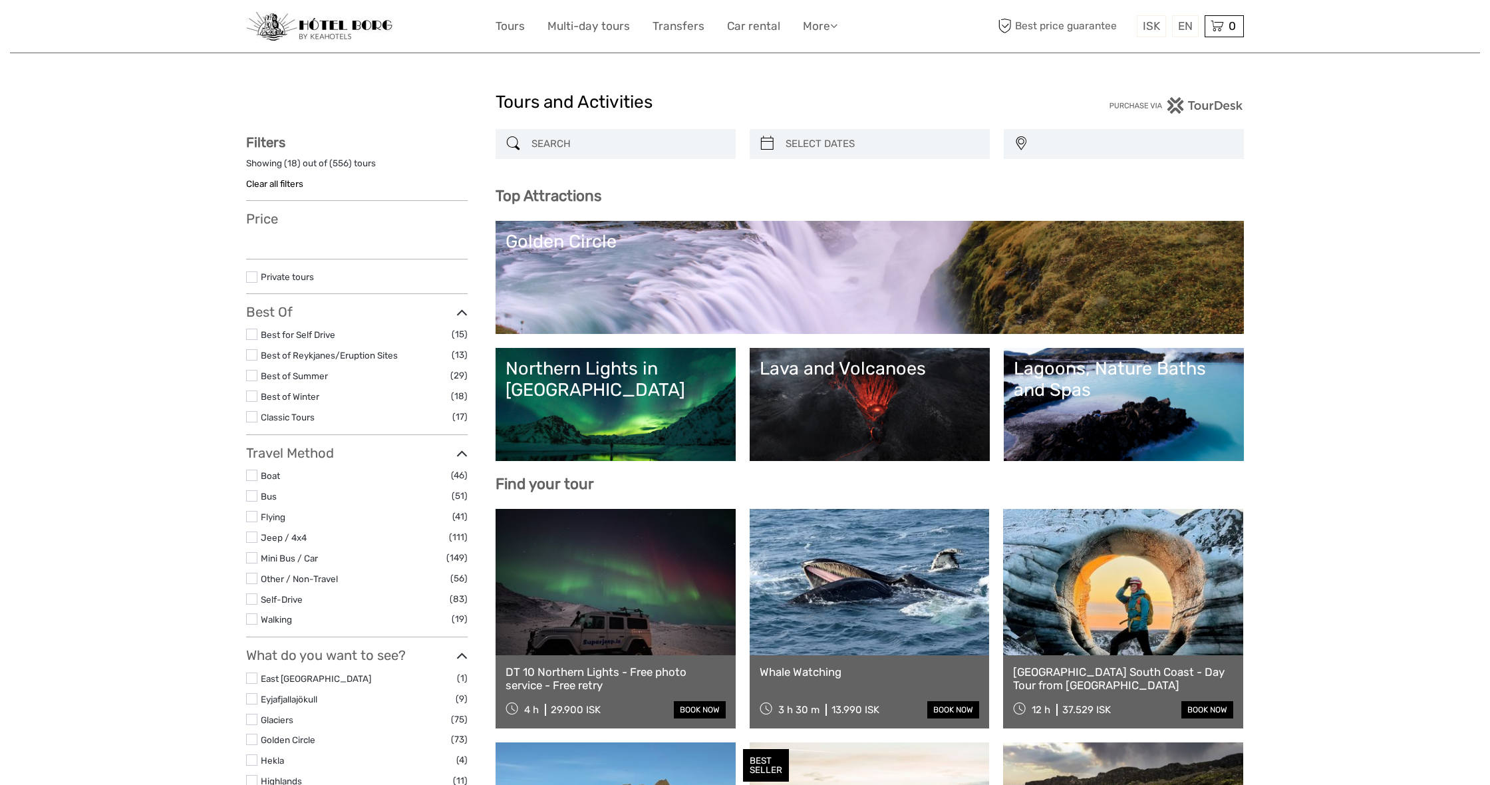
select select
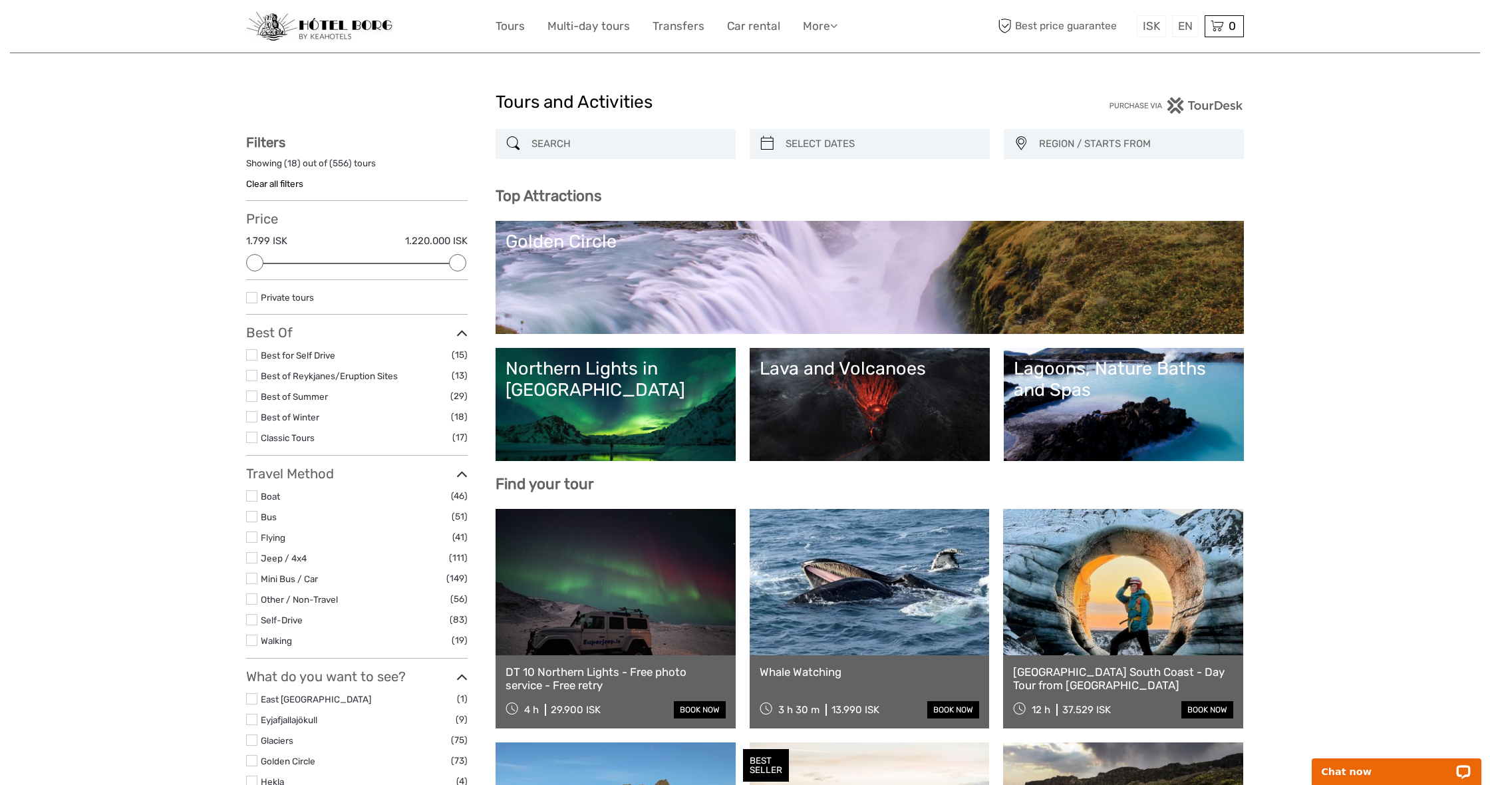
click at [324, 29] on img at bounding box center [319, 26] width 146 height 29
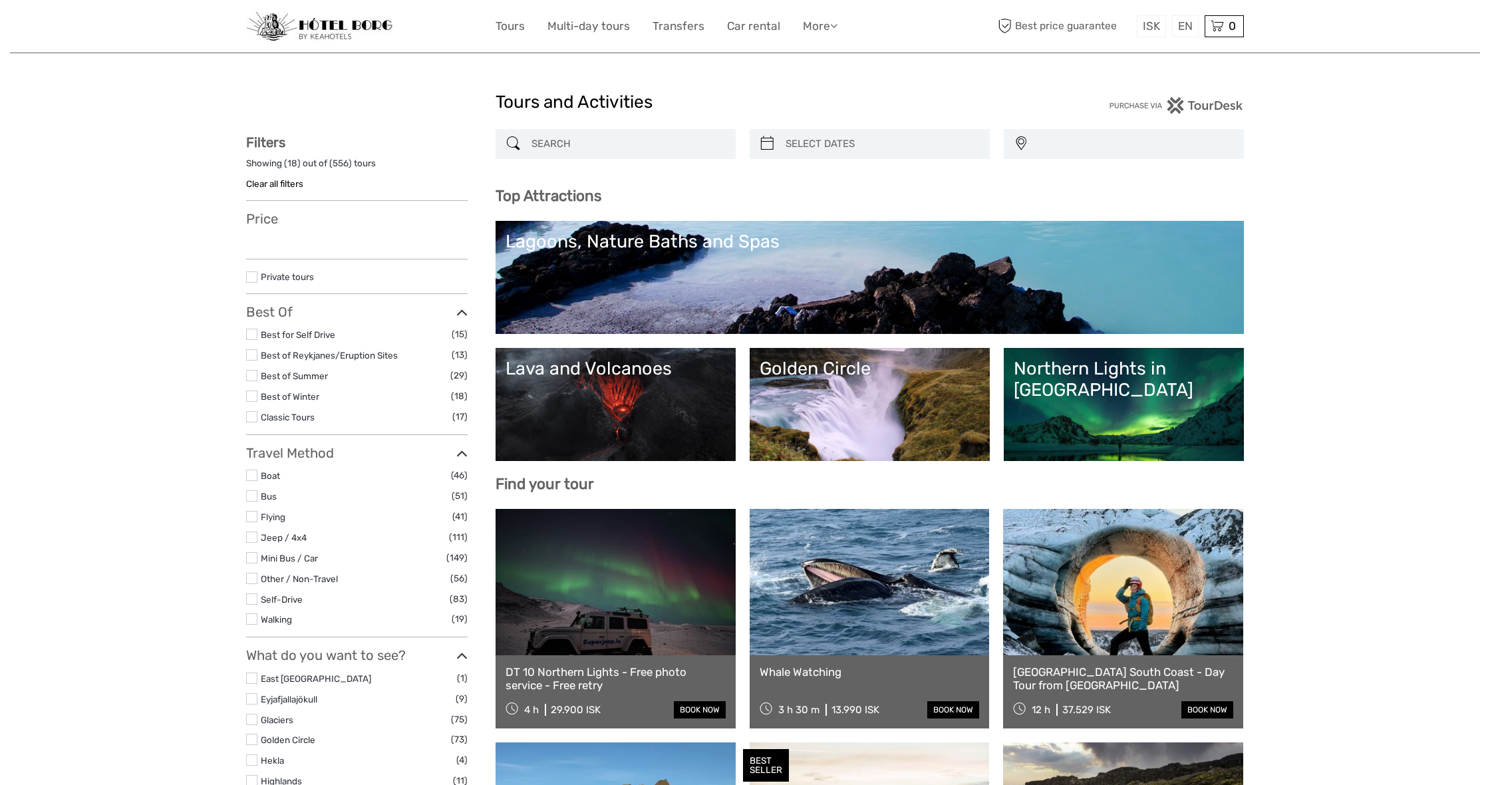
select select
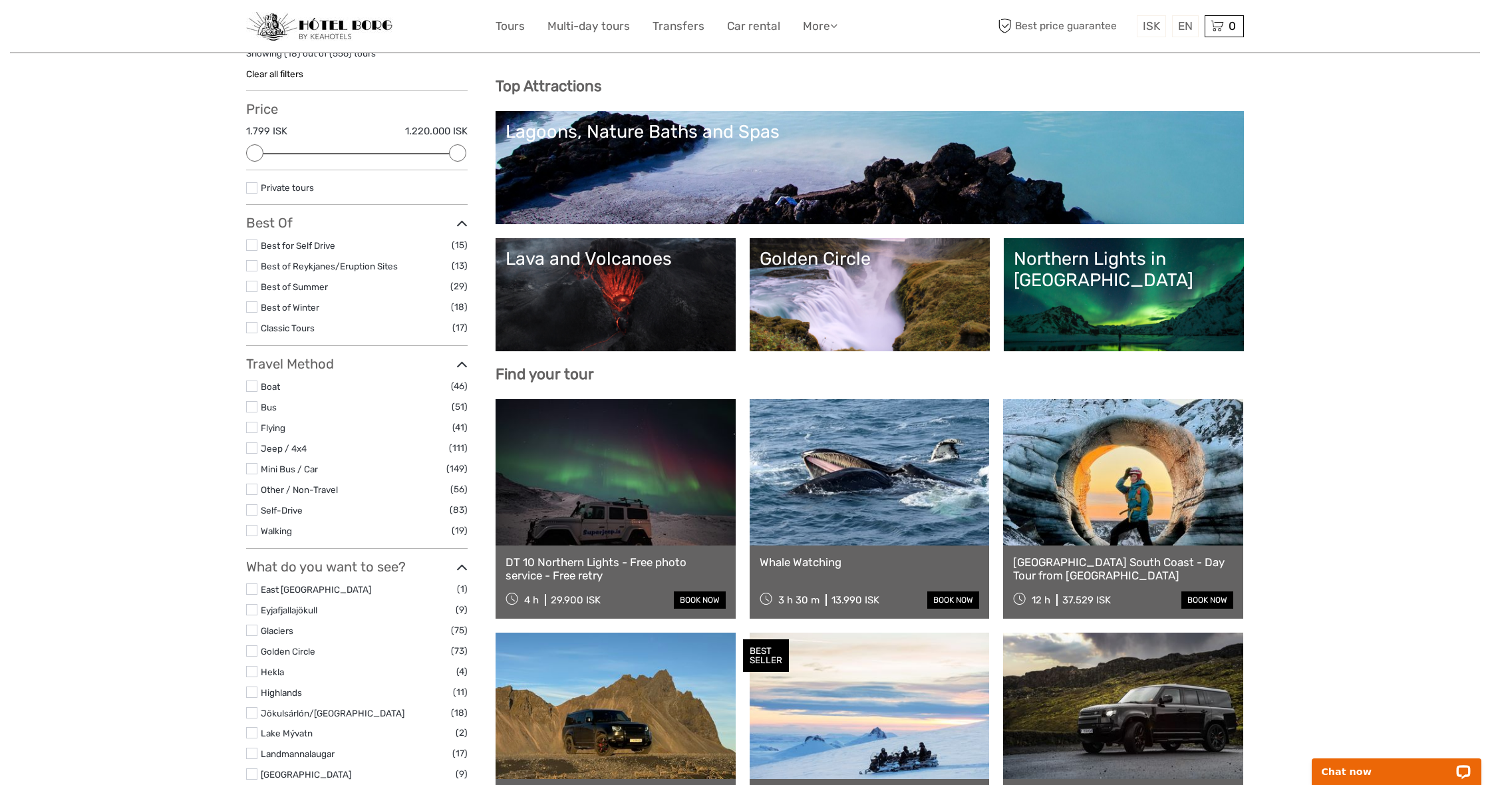
scroll to position [106, 0]
